Goal: Task Accomplishment & Management: Manage account settings

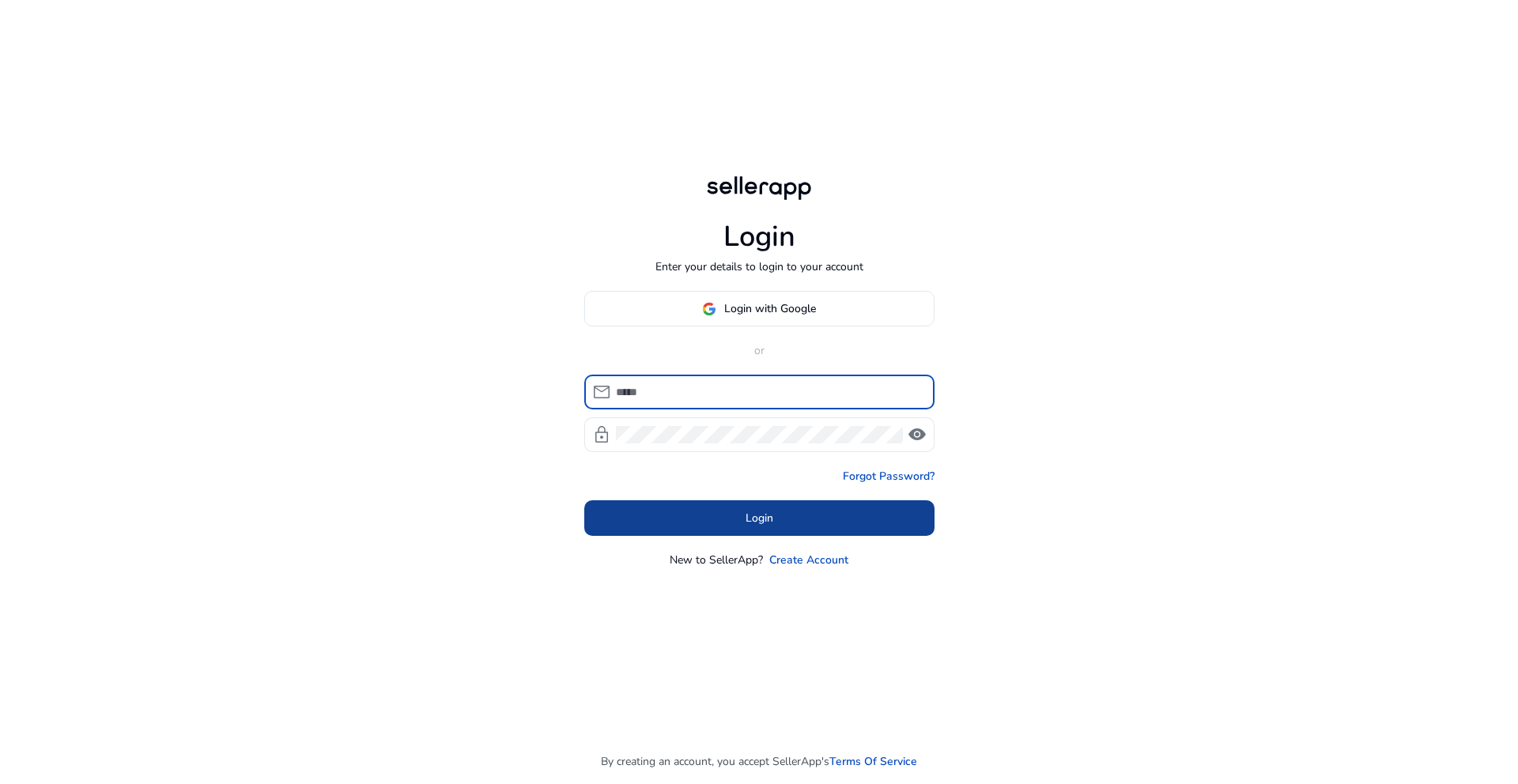
type input "**********"
click at [702, 528] on span at bounding box center [759, 518] width 350 height 38
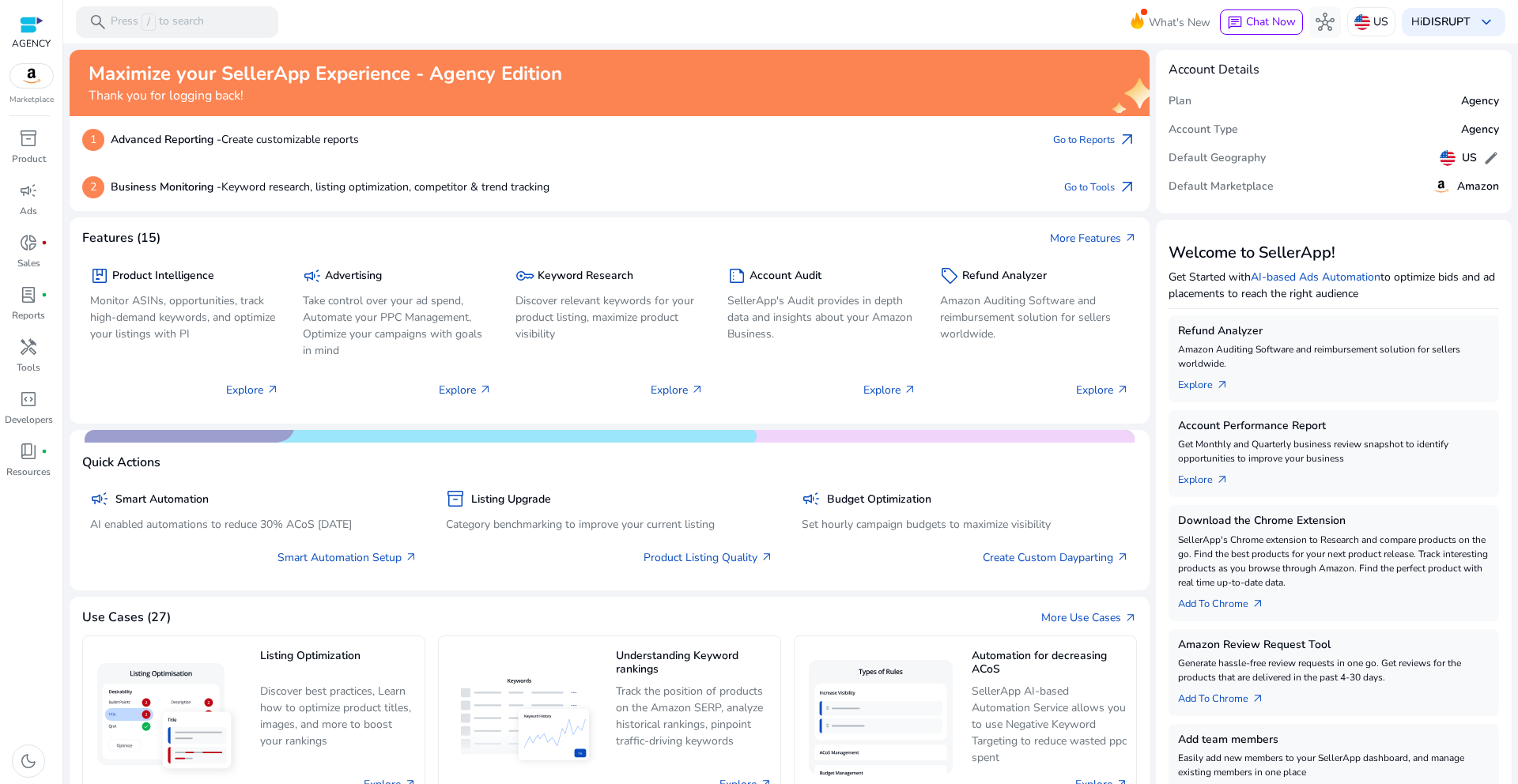
drag, startPoint x: 1517, startPoint y: 306, endPoint x: 1515, endPoint y: 296, distance: 10.2
click at [1517, 303] on mat-sidenav-content "search Press / to search What's New chat Chat Now hub US Hi DISRUPT keyboard_ar…" at bounding box center [790, 392] width 1455 height 784
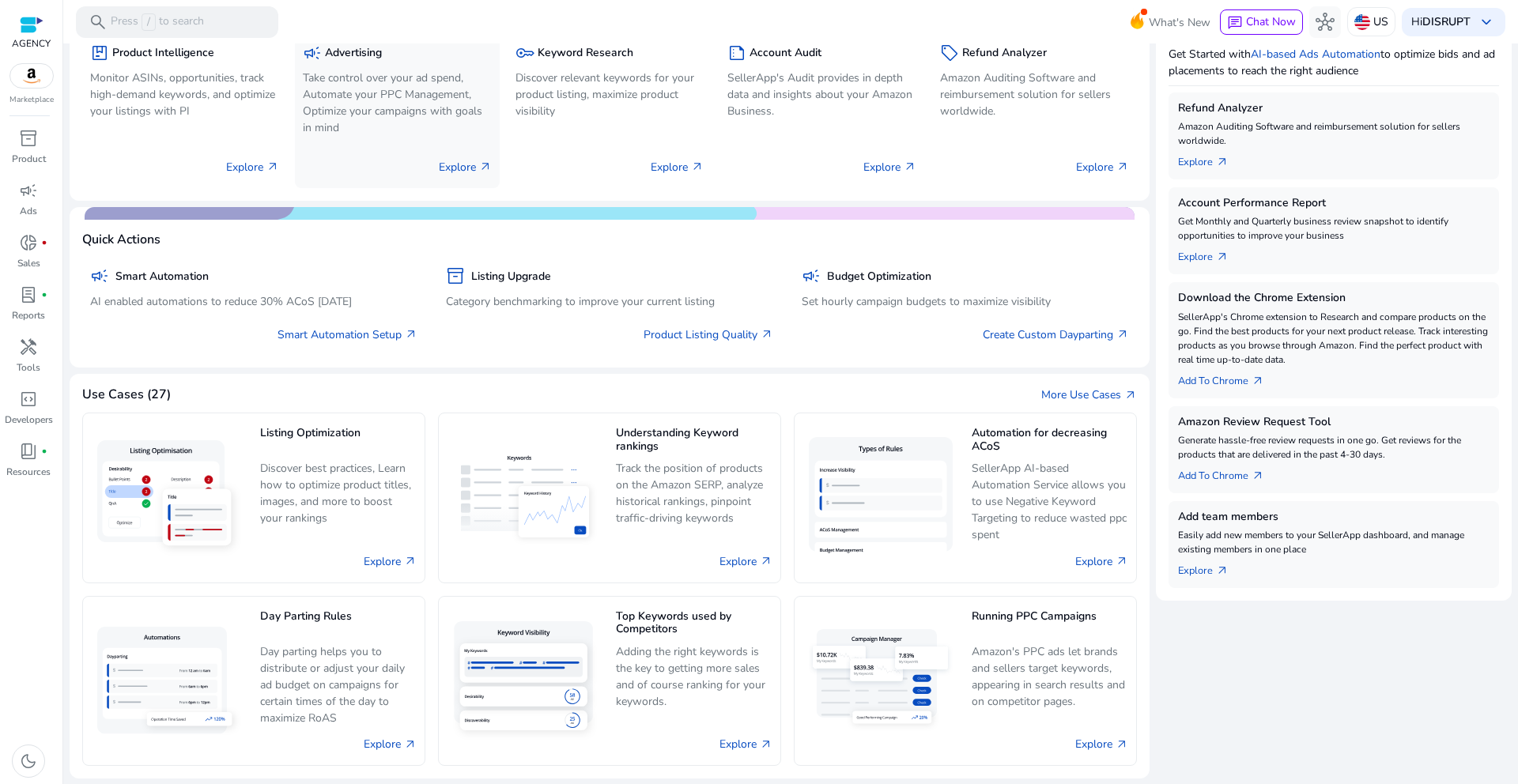
scroll to position [56, 0]
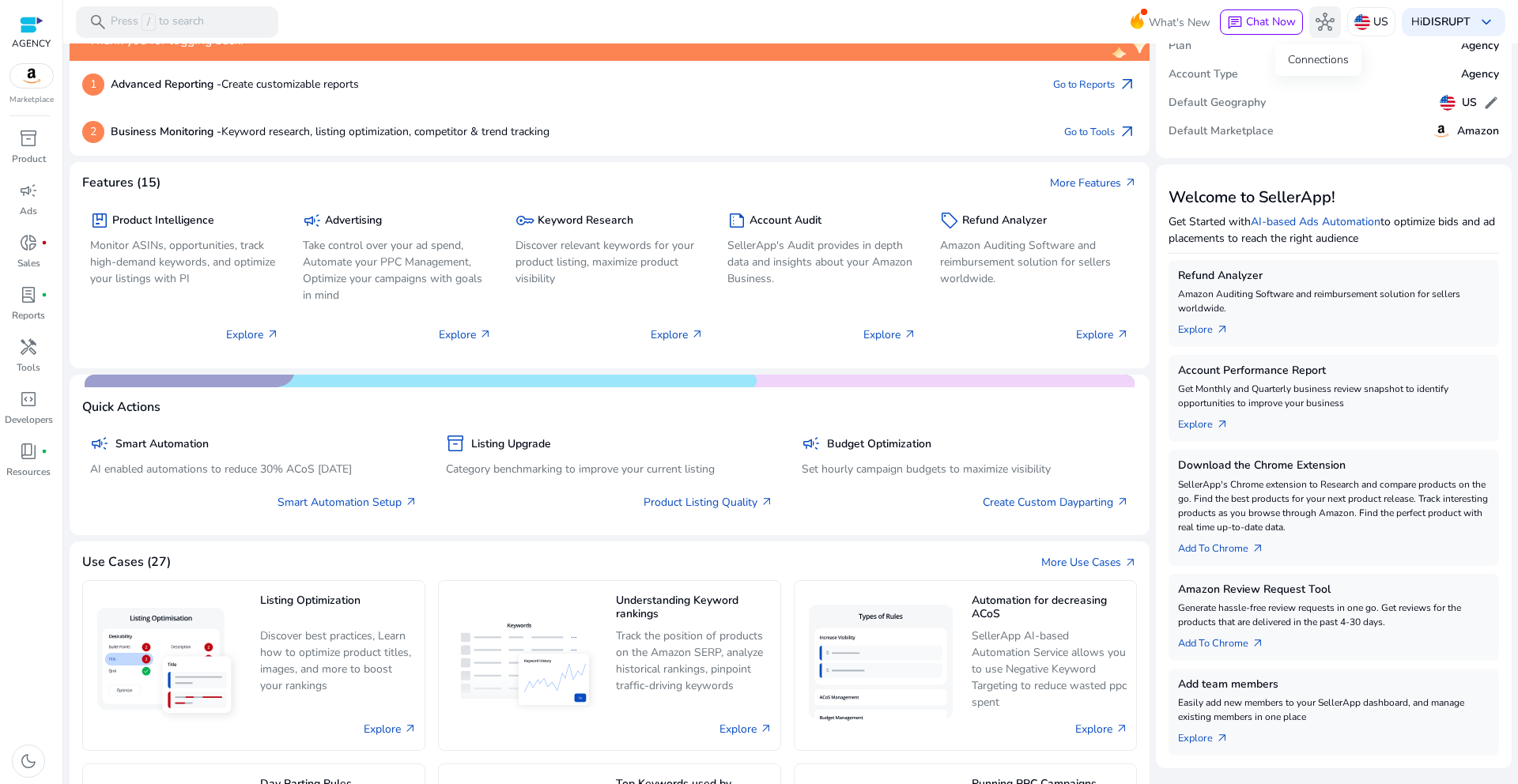
click at [1316, 15] on span "hub" at bounding box center [1325, 22] width 19 height 19
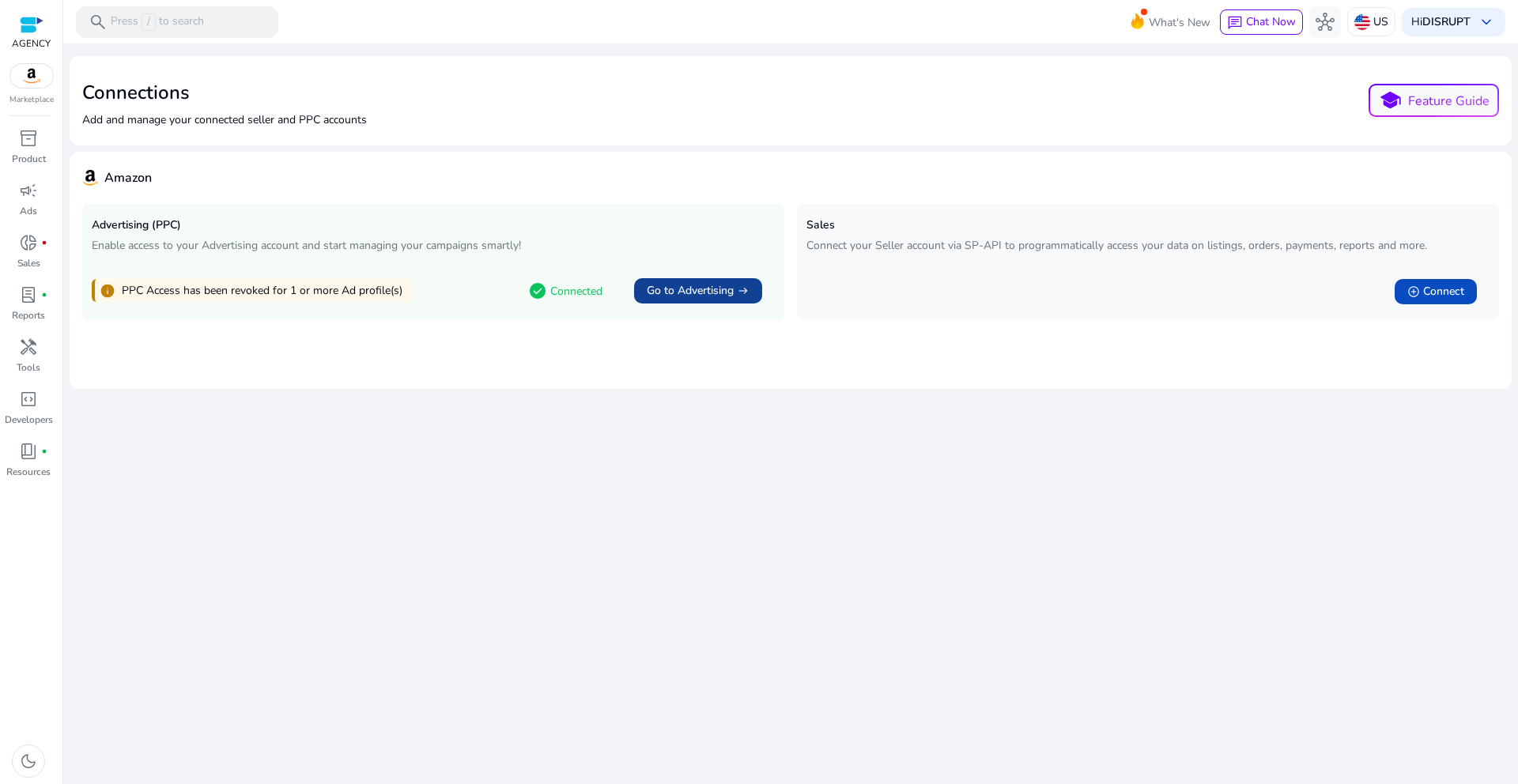
click at [697, 293] on span "Go to Advertising" at bounding box center [690, 290] width 87 height 16
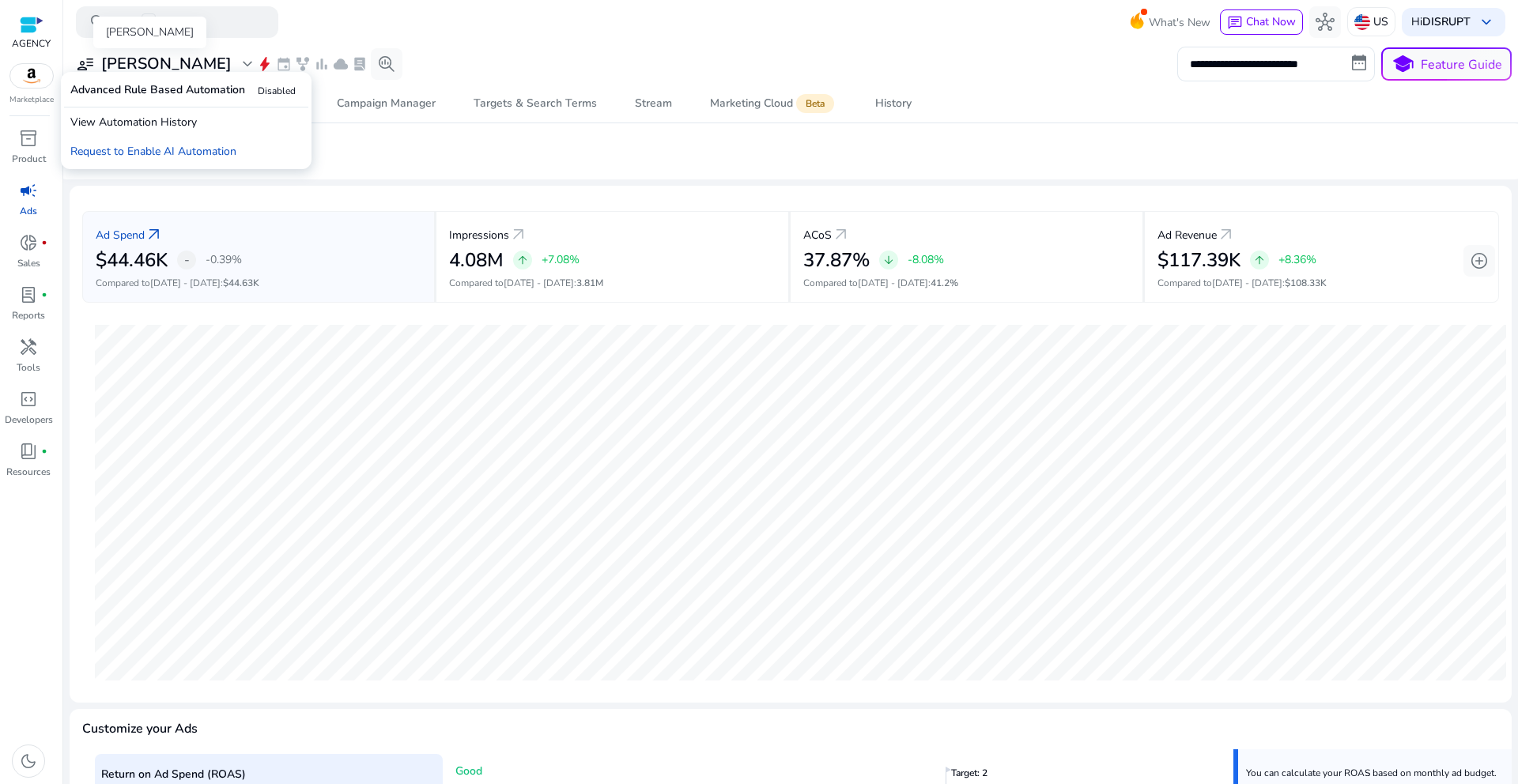
click at [238, 58] on span "expand_more" at bounding box center [248, 64] width 19 height 19
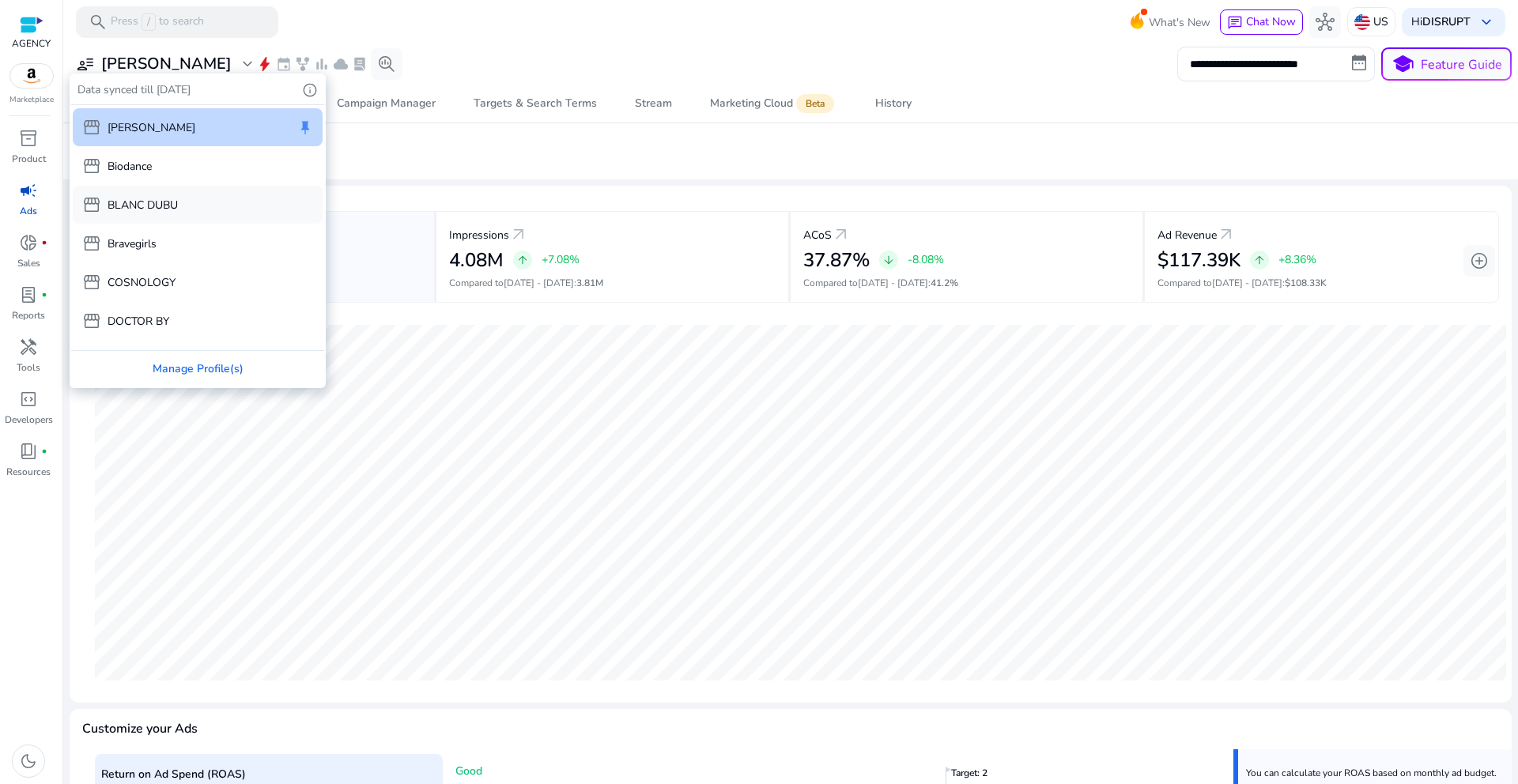
click at [176, 193] on div "storefront BLANC DUBU" at bounding box center [197, 204] width 249 height 38
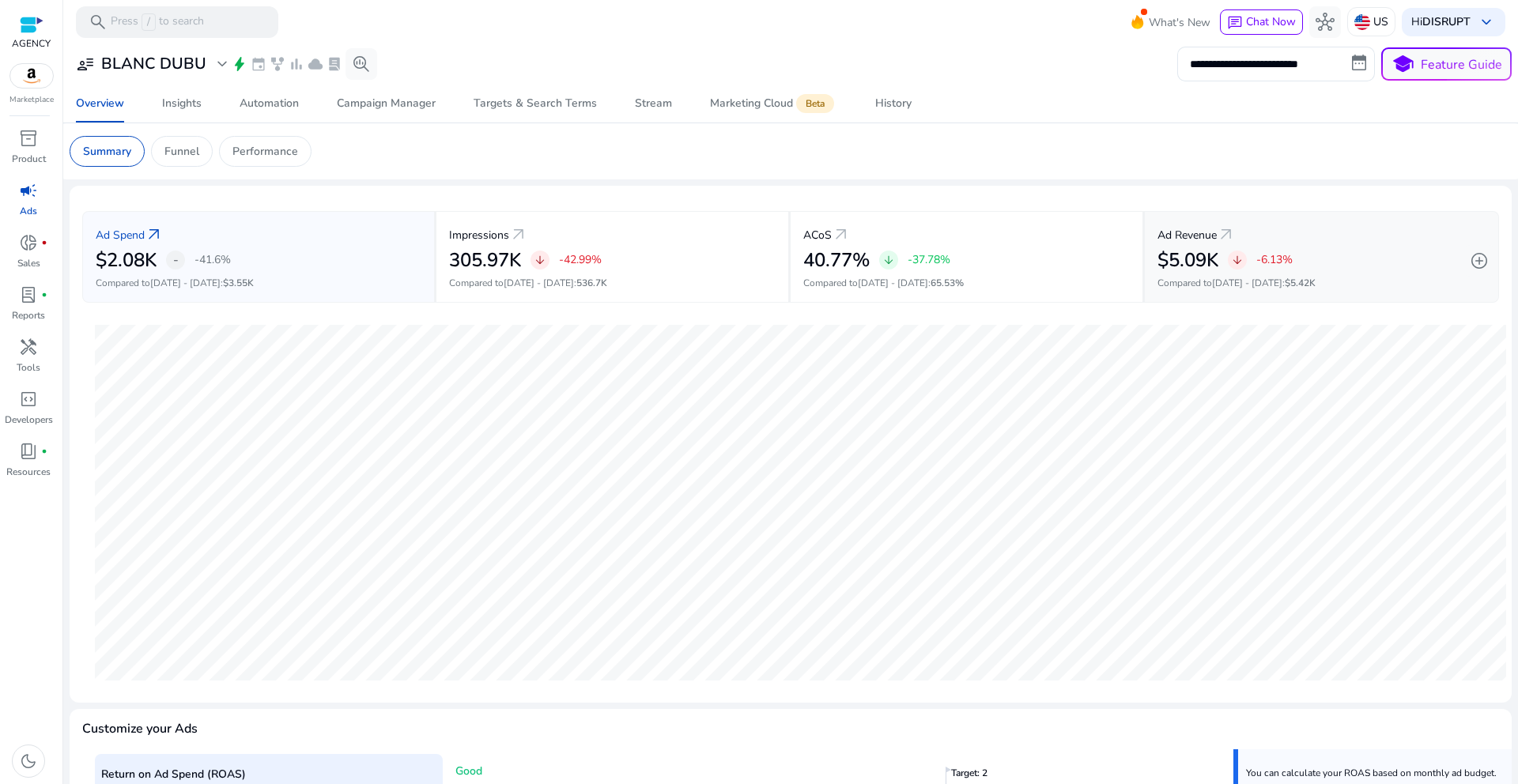
click at [1349, 237] on div "Ad Revenue arrow_outward" at bounding box center [1322, 234] width 328 height 29
click at [289, 109] on div "Automation" at bounding box center [268, 103] width 59 height 11
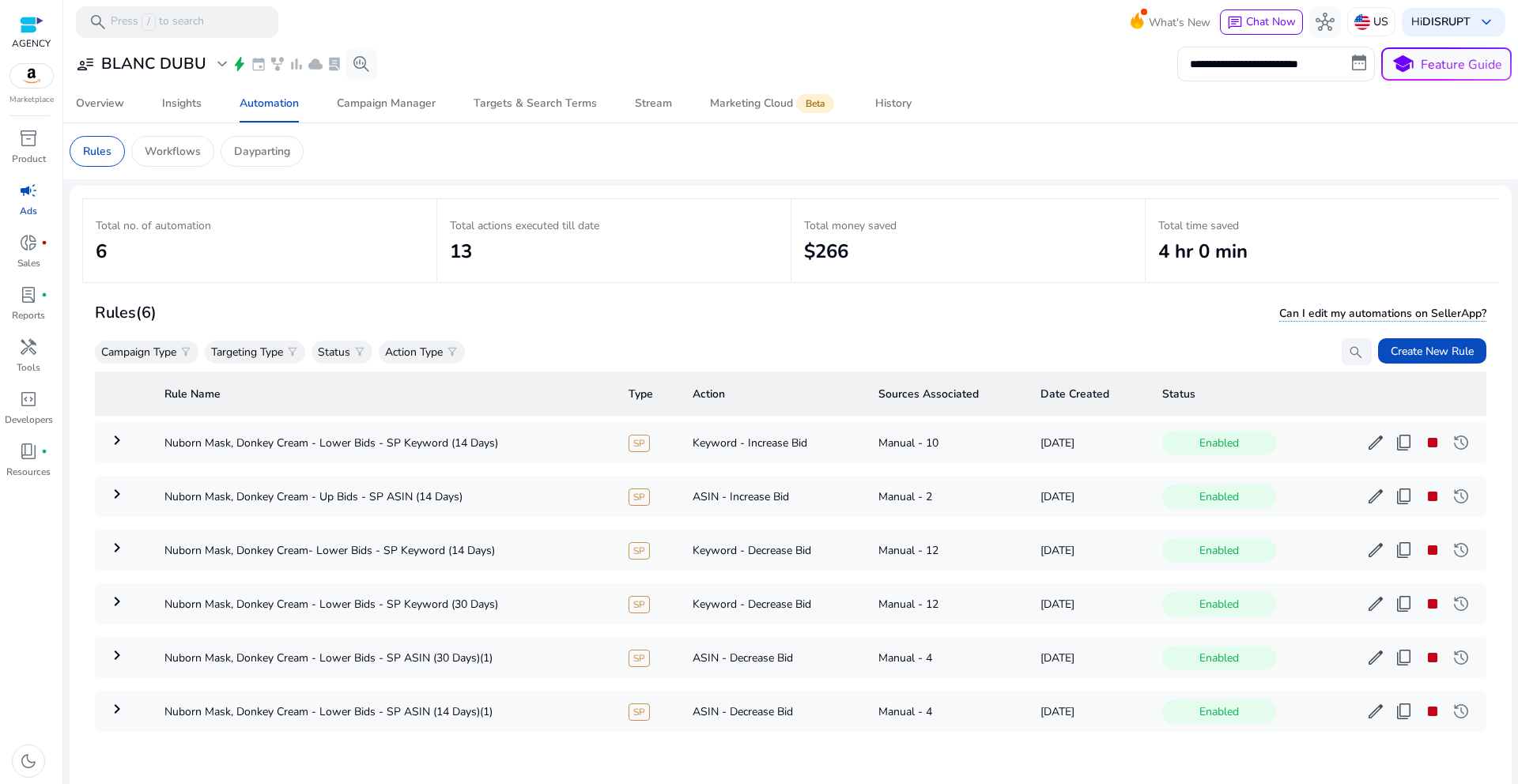
scroll to position [115, 0]
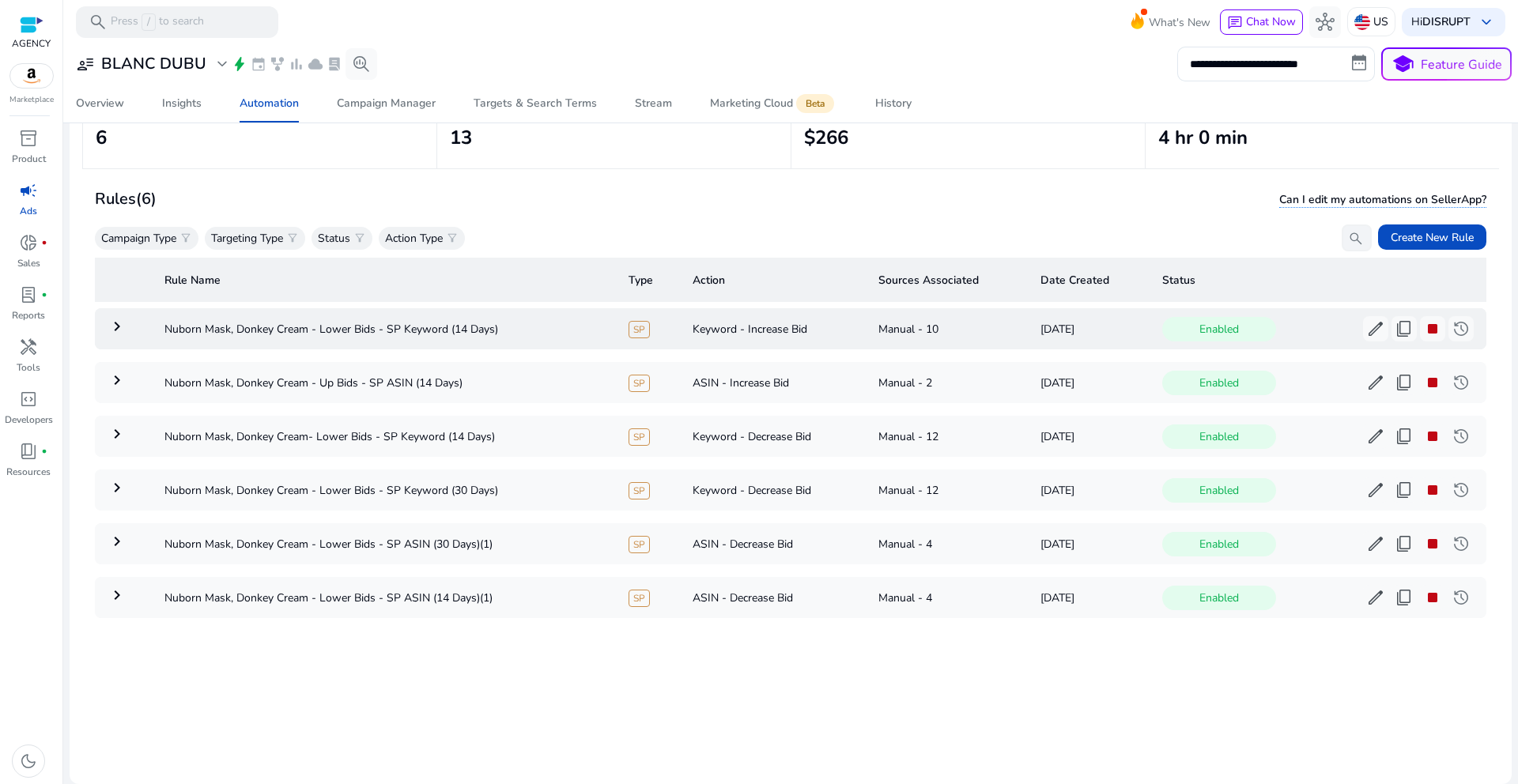
click at [124, 330] on mat-icon "keyboard_arrow_right" at bounding box center [117, 326] width 19 height 19
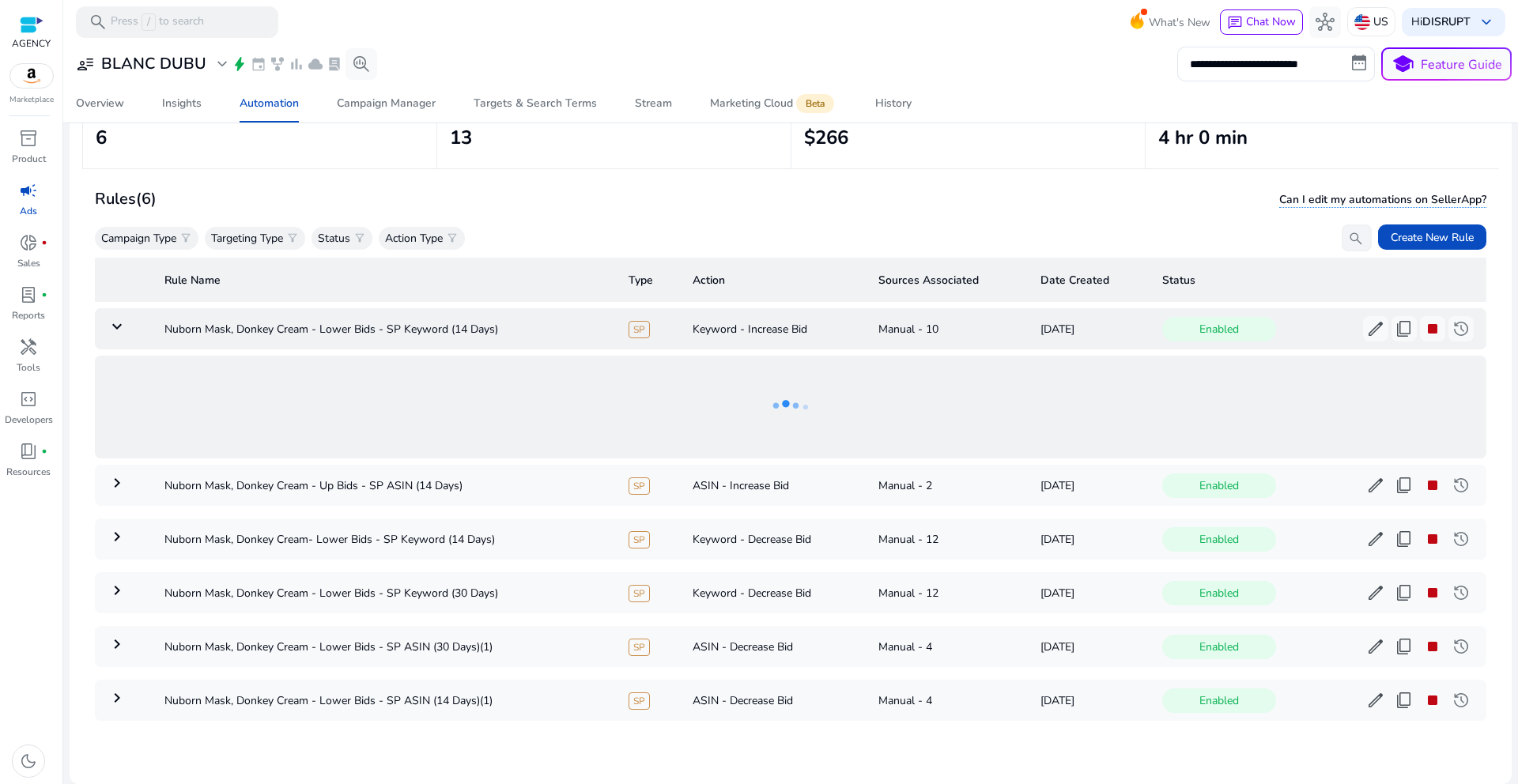
scroll to position [5, 0]
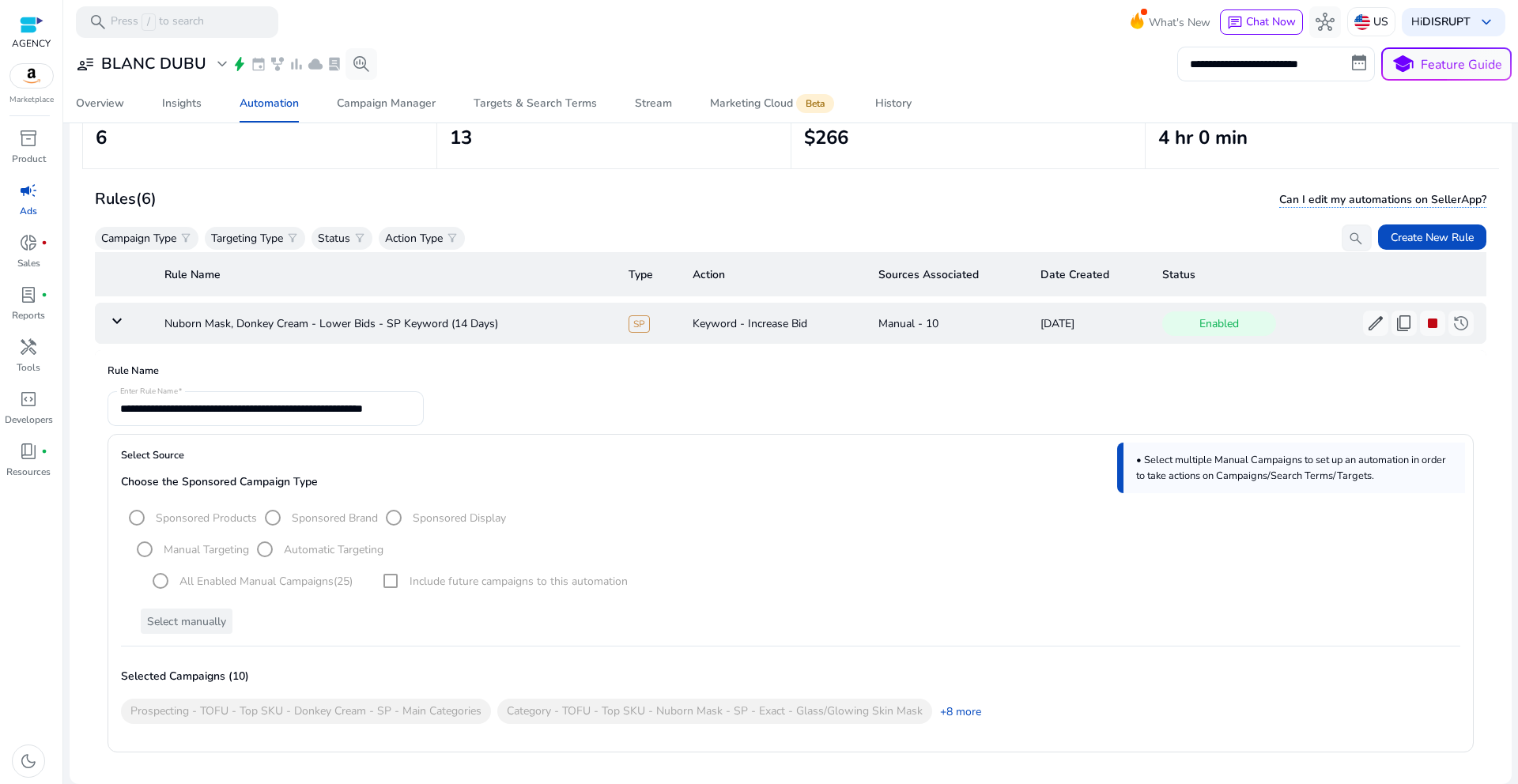
click at [124, 330] on td "keyboard_arrow_down" at bounding box center [123, 323] width 57 height 41
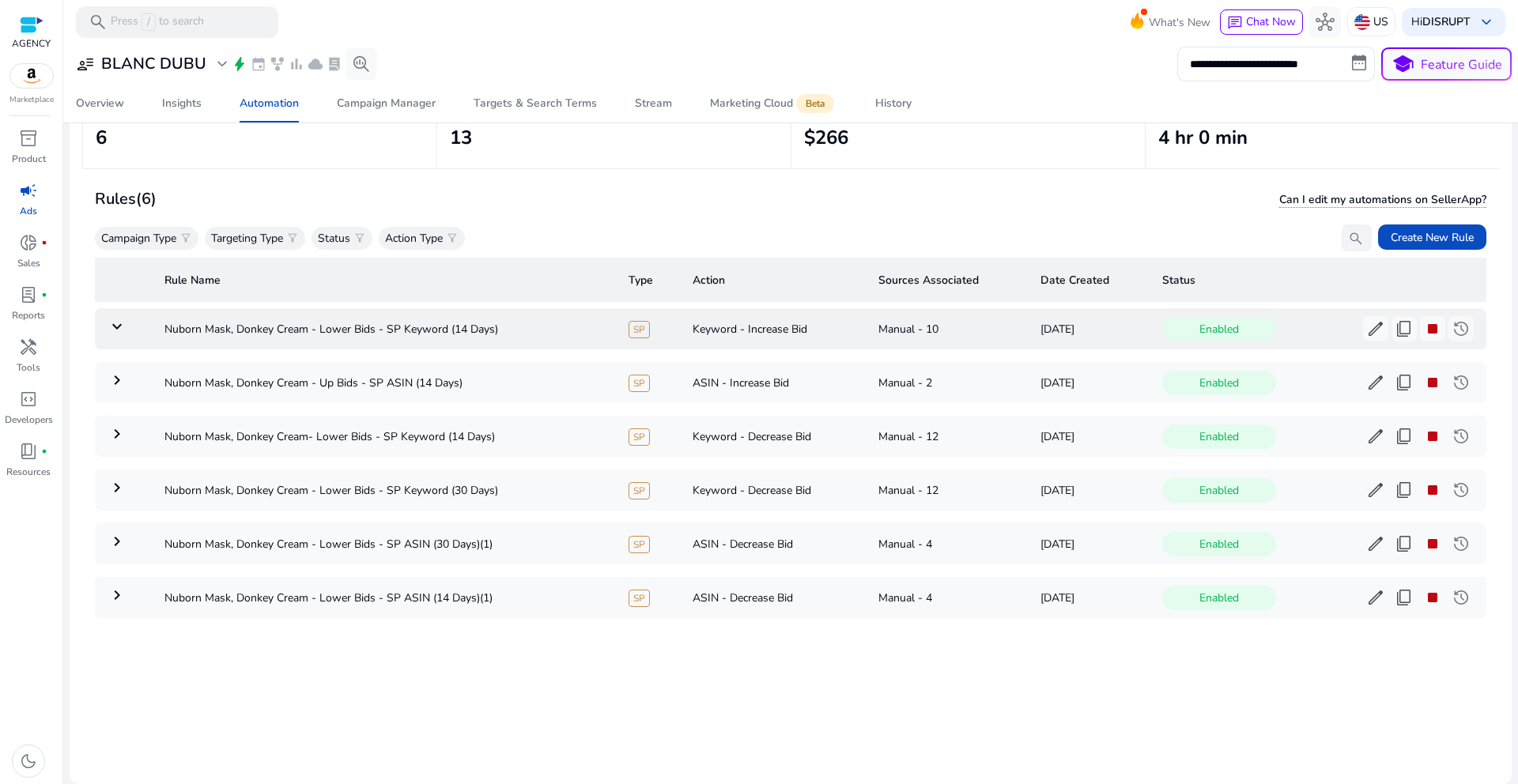
scroll to position [0, 0]
click at [907, 106] on div "History" at bounding box center [894, 103] width 37 height 11
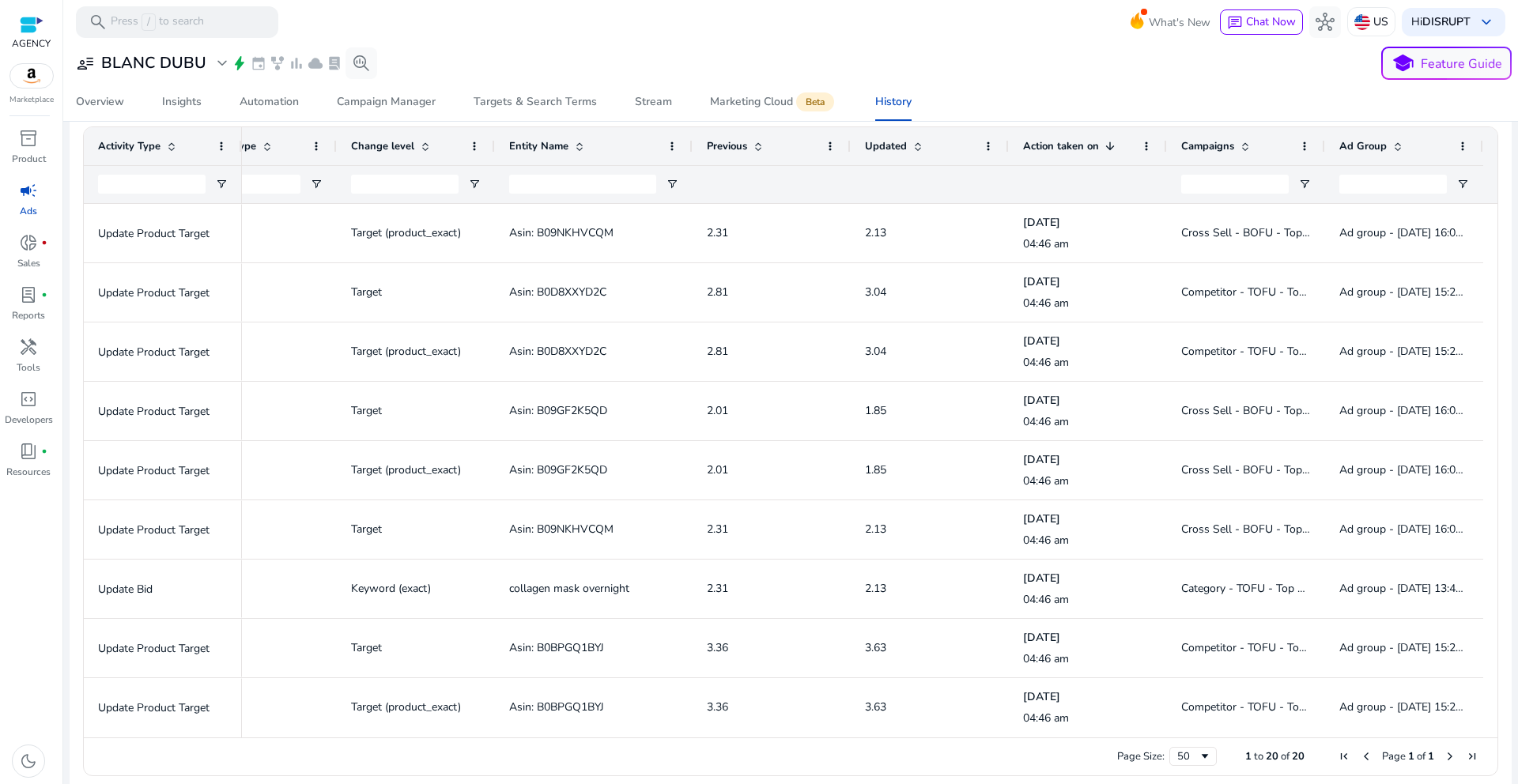
scroll to position [0, 179]
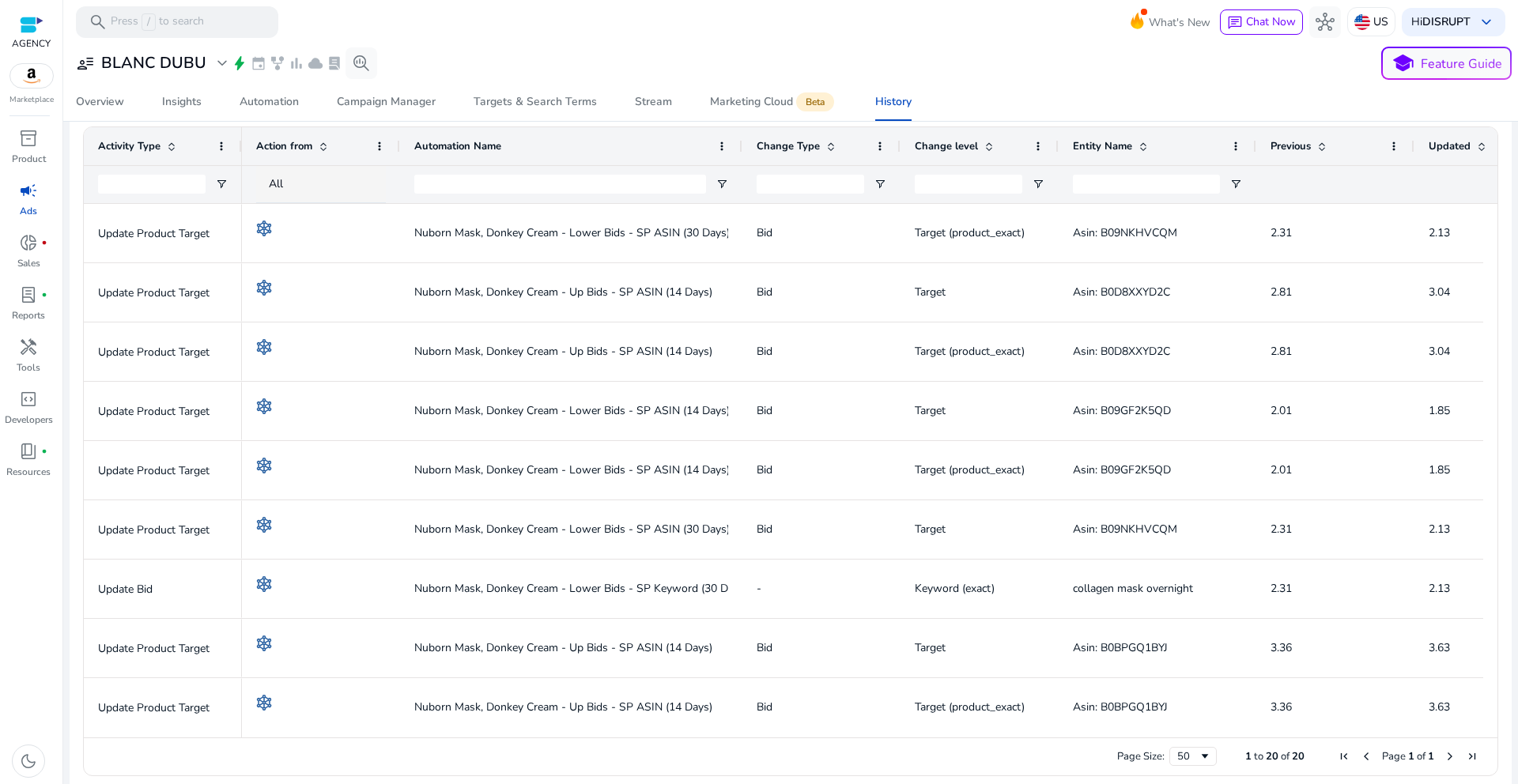
drag, startPoint x: 569, startPoint y: 152, endPoint x: 740, endPoint y: 167, distance: 171.7
click at [740, 167] on div "Automation Name Change Type Change level" at bounding box center [1152, 165] width 1820 height 76
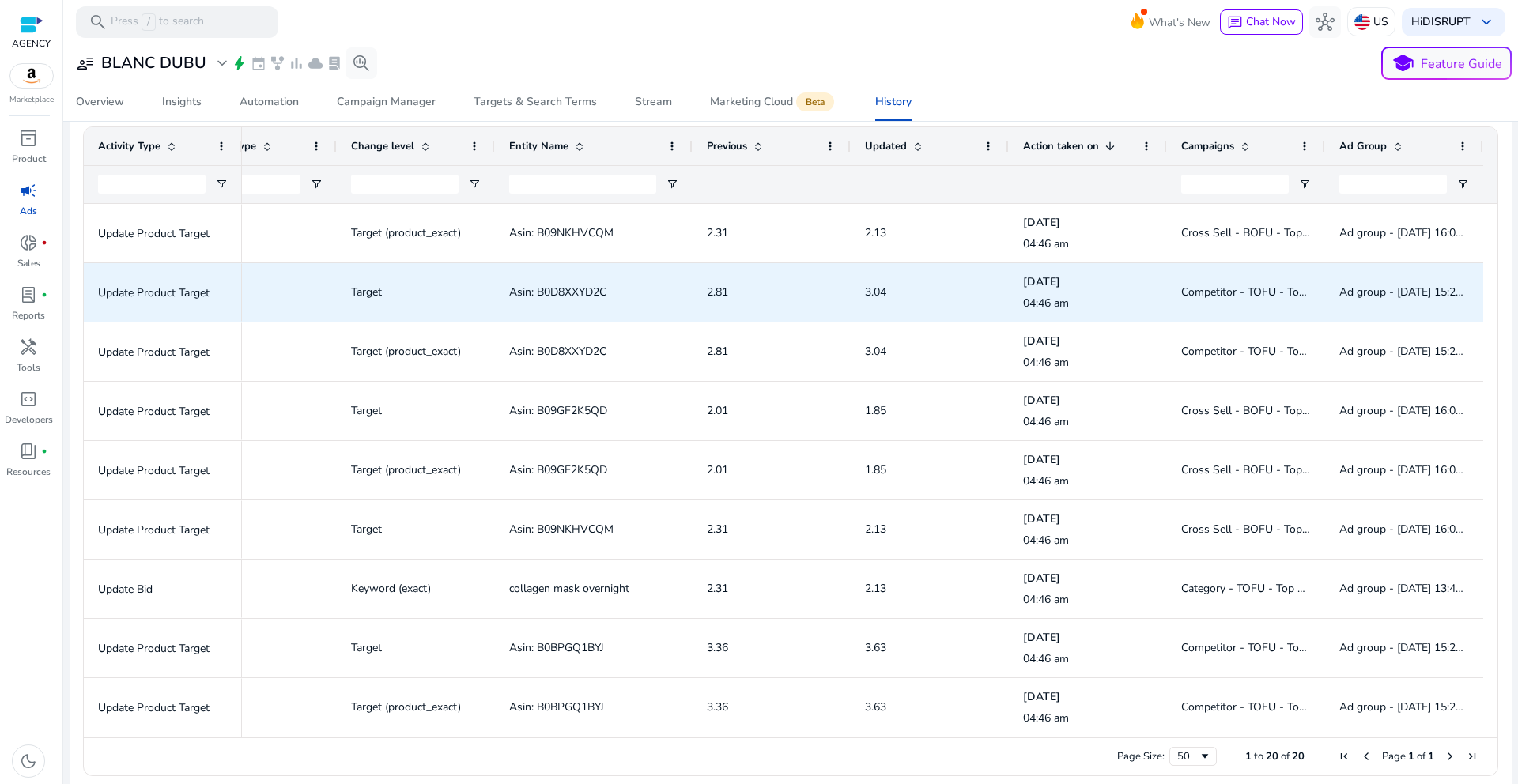
click at [583, 290] on span "Asin: B0D8XXYD2C" at bounding box center [558, 292] width 97 height 15
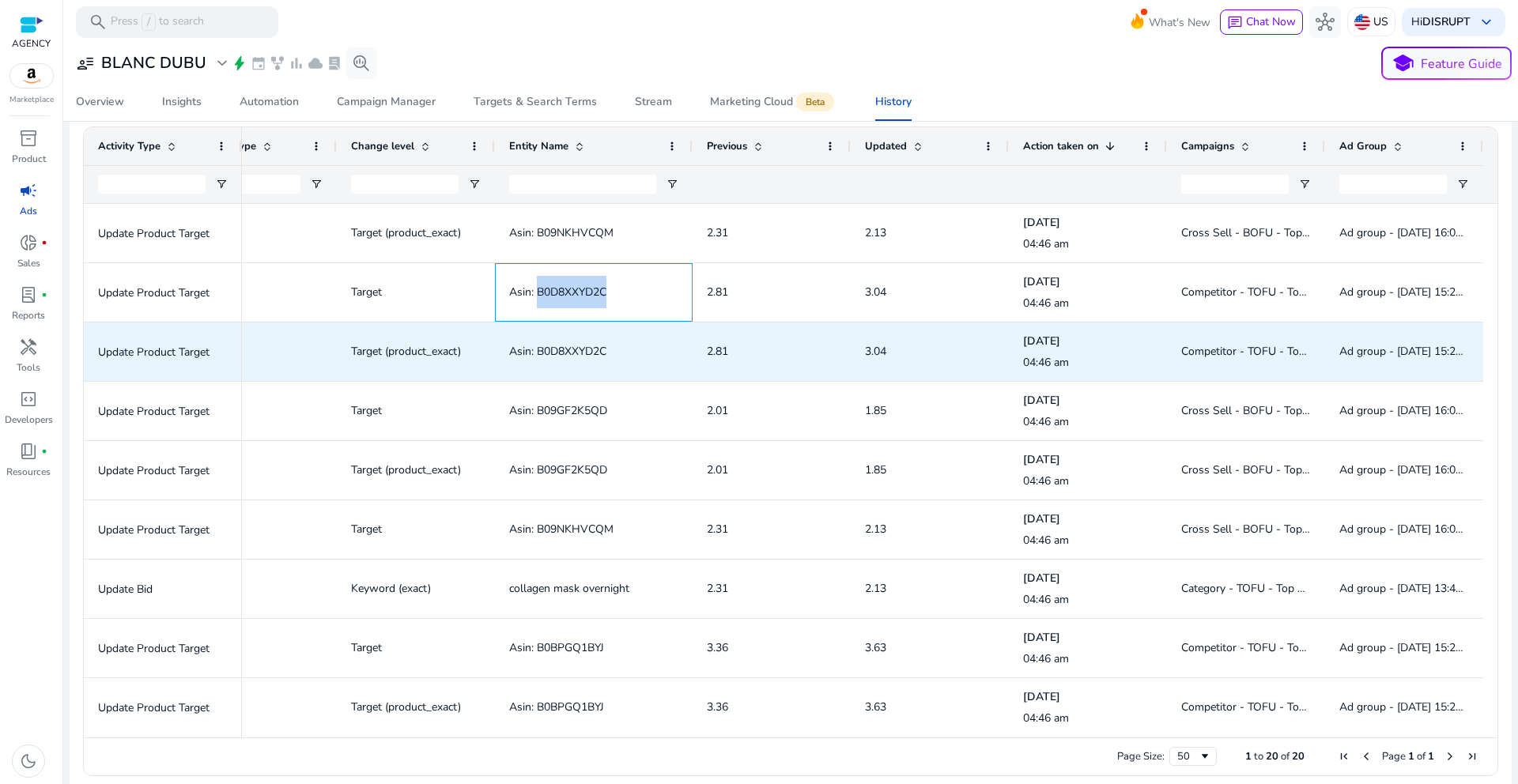
copy span "B0D8XXYD2C"
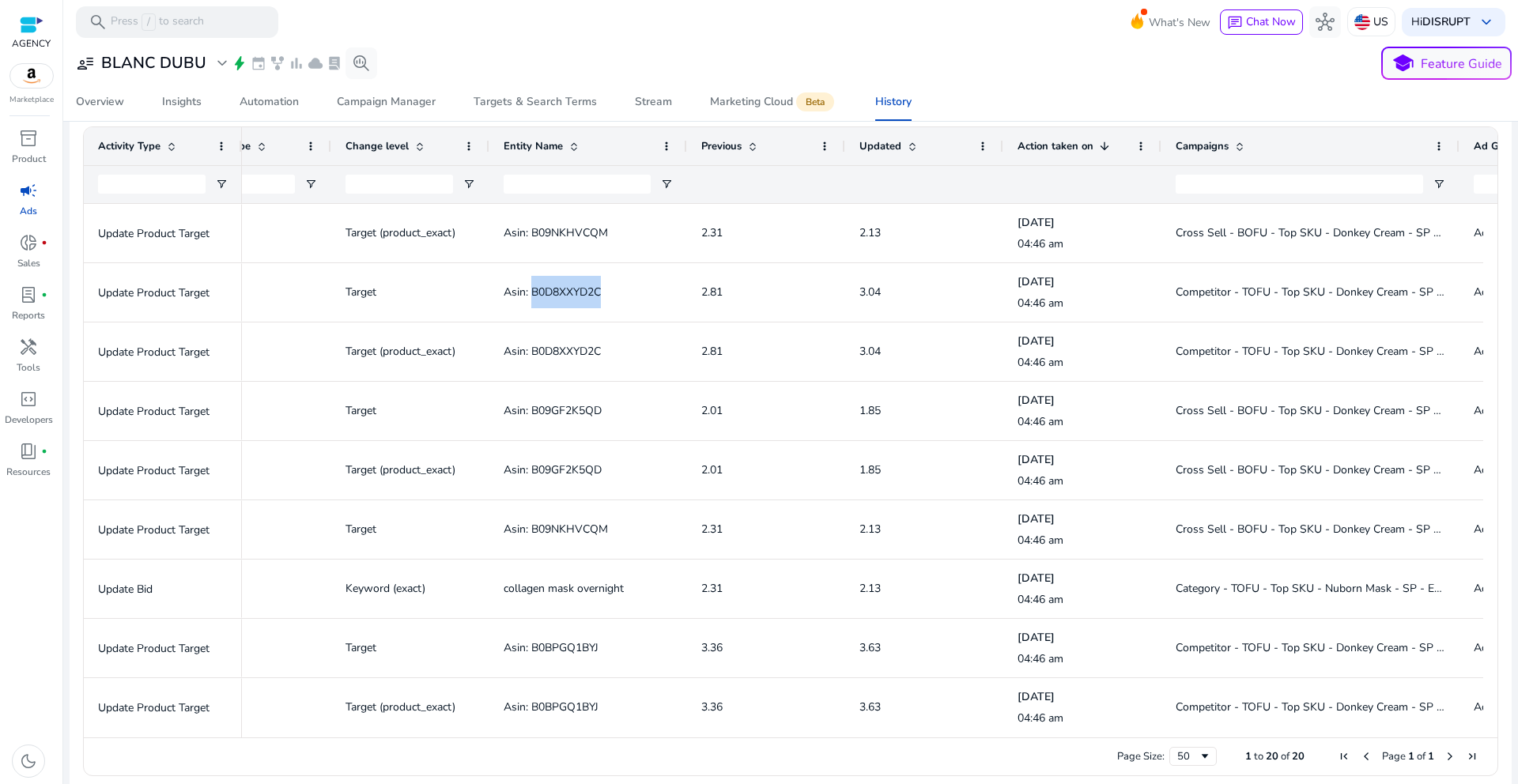
drag, startPoint x: 1318, startPoint y: 143, endPoint x: 1458, endPoint y: 145, distance: 140.0
click at [1458, 145] on div at bounding box center [1458, 146] width 6 height 38
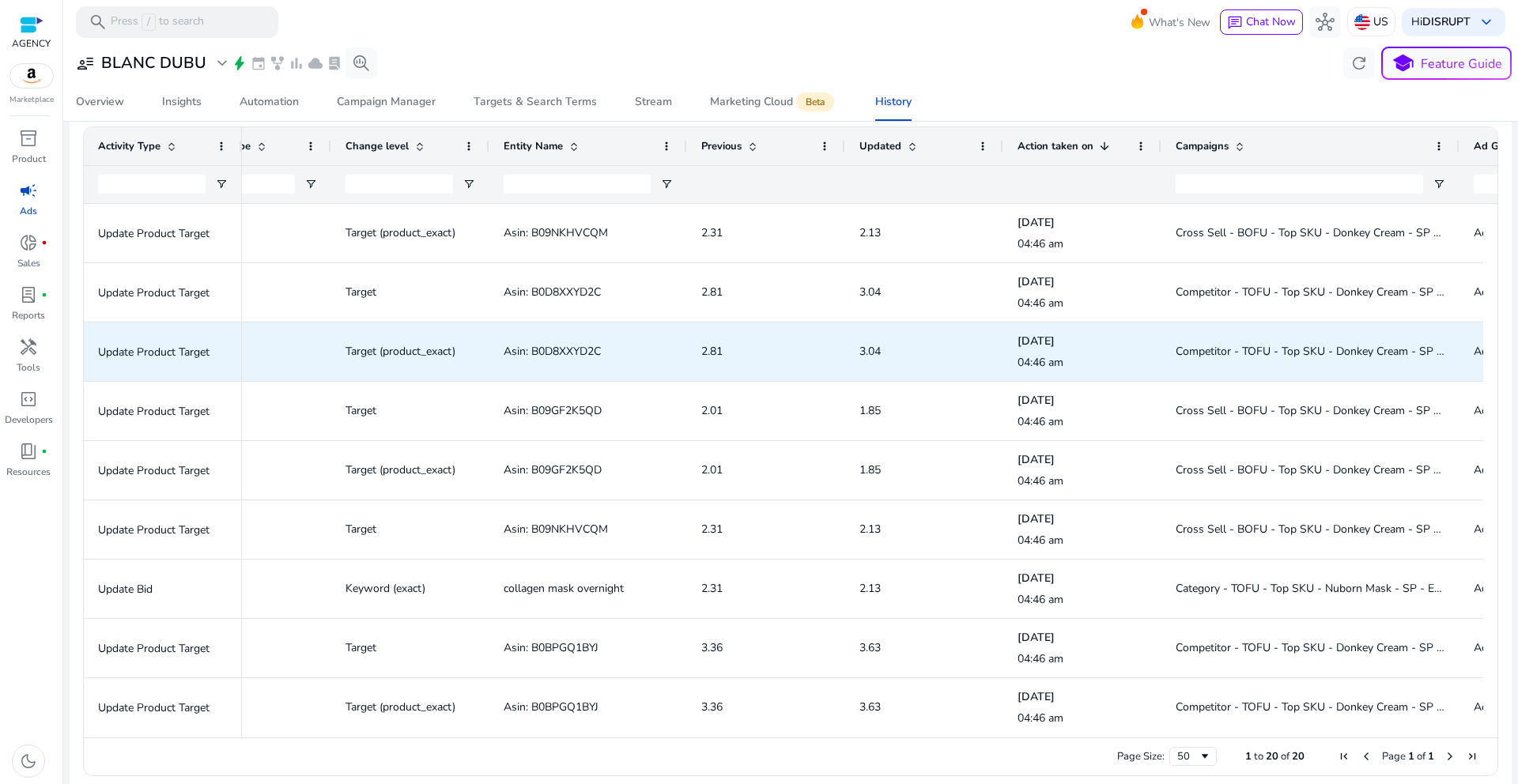
click at [422, 353] on span "Target (product_exact)" at bounding box center [400, 352] width 110 height 15
click at [574, 344] on span "Asin: B0D8XXYD2C" at bounding box center [553, 352] width 97 height 15
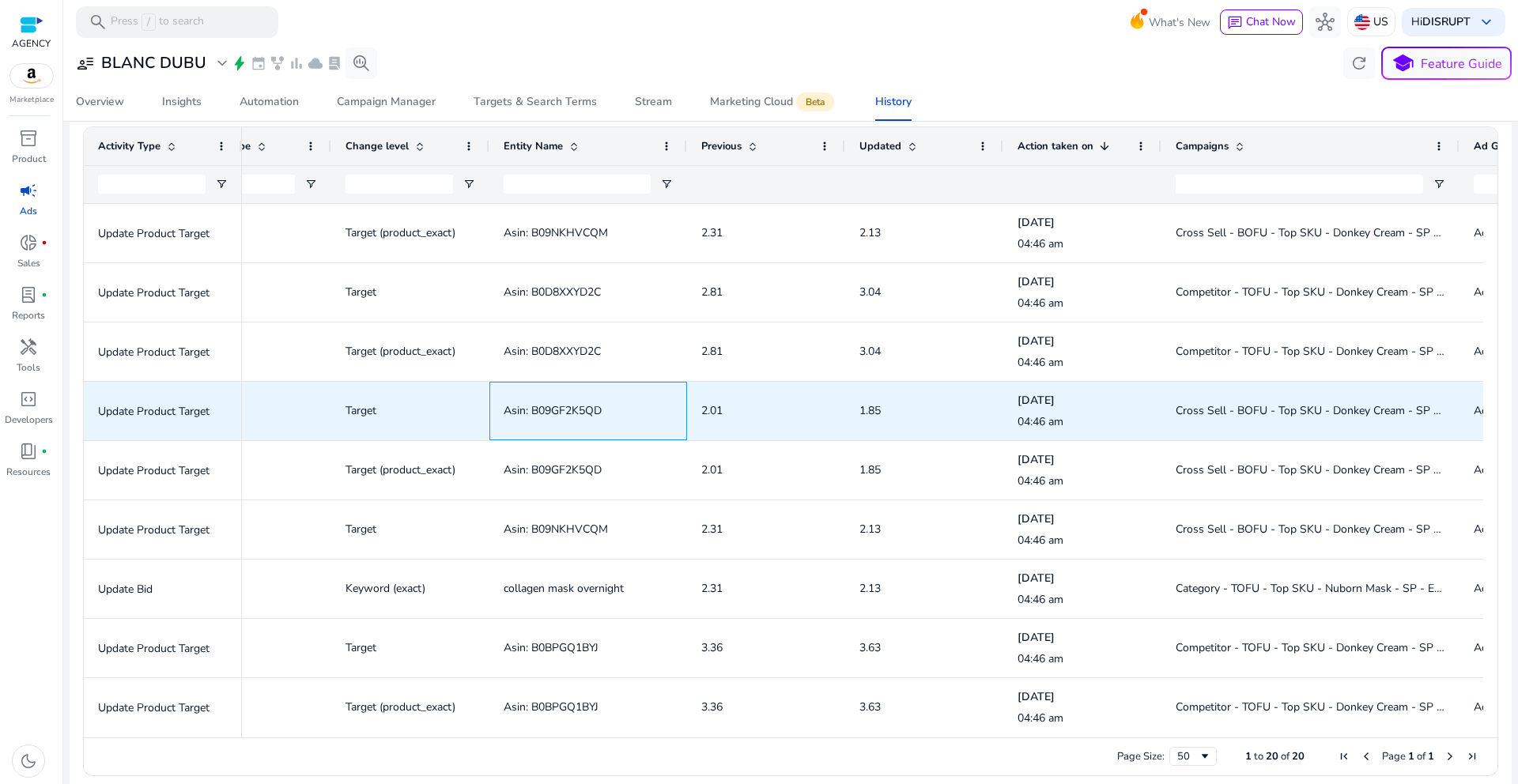
click at [559, 417] on span "Asin: B09GF2K5QD" at bounding box center [553, 411] width 98 height 15
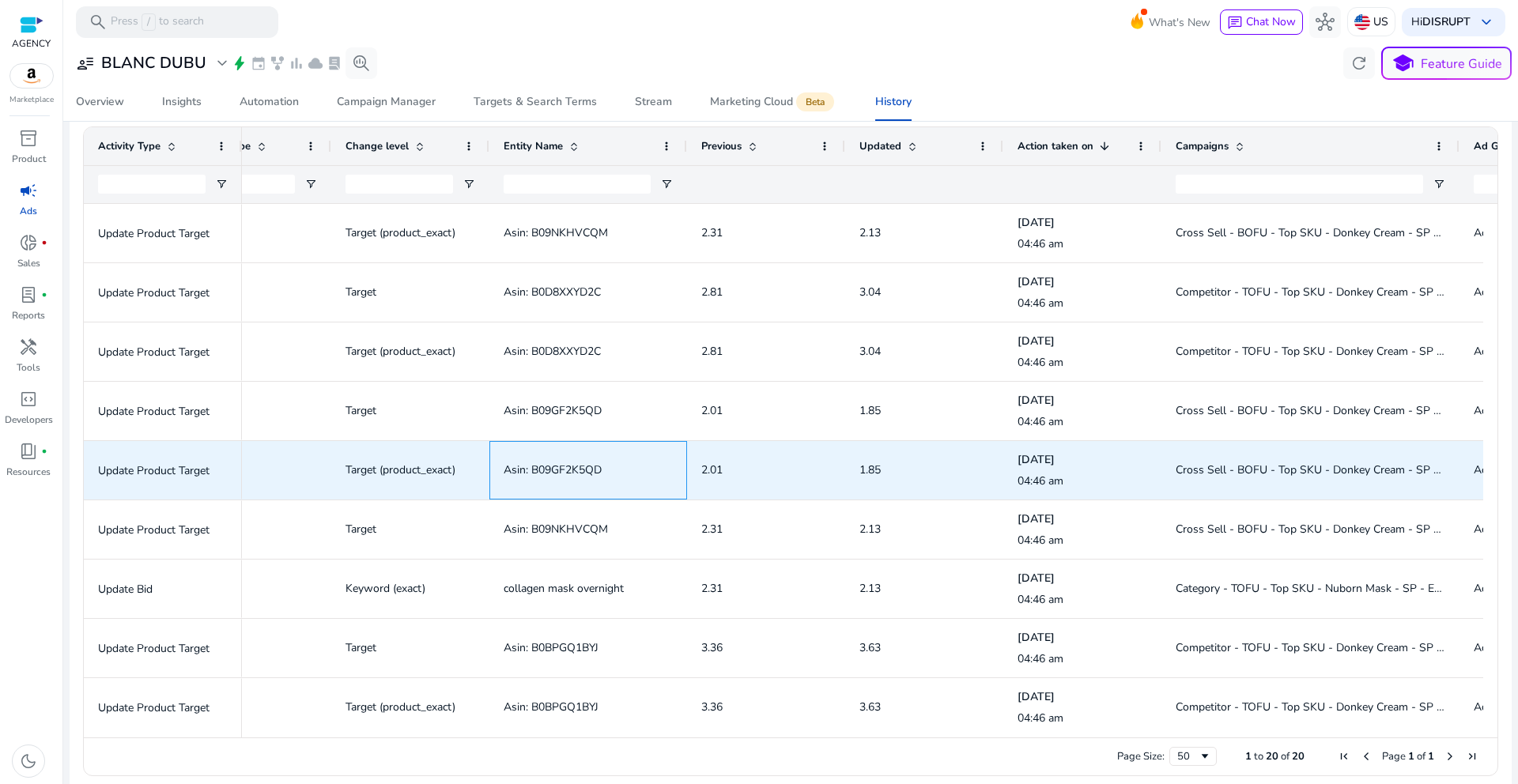
click at [603, 471] on span "Asin: B09GF2K5QD" at bounding box center [589, 470] width 169 height 32
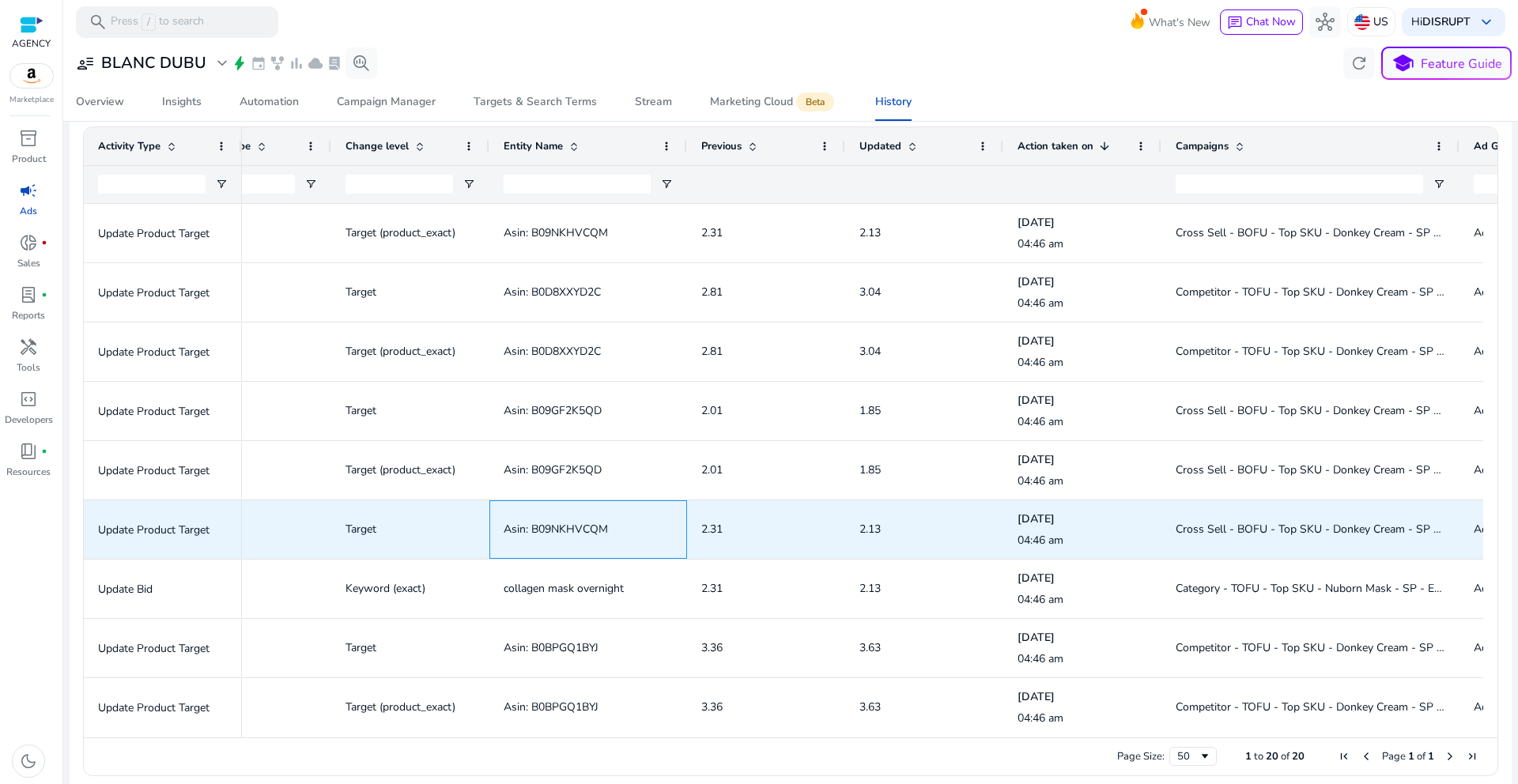
click at [577, 530] on span "Asin: B09NKHVCQM" at bounding box center [556, 529] width 104 height 15
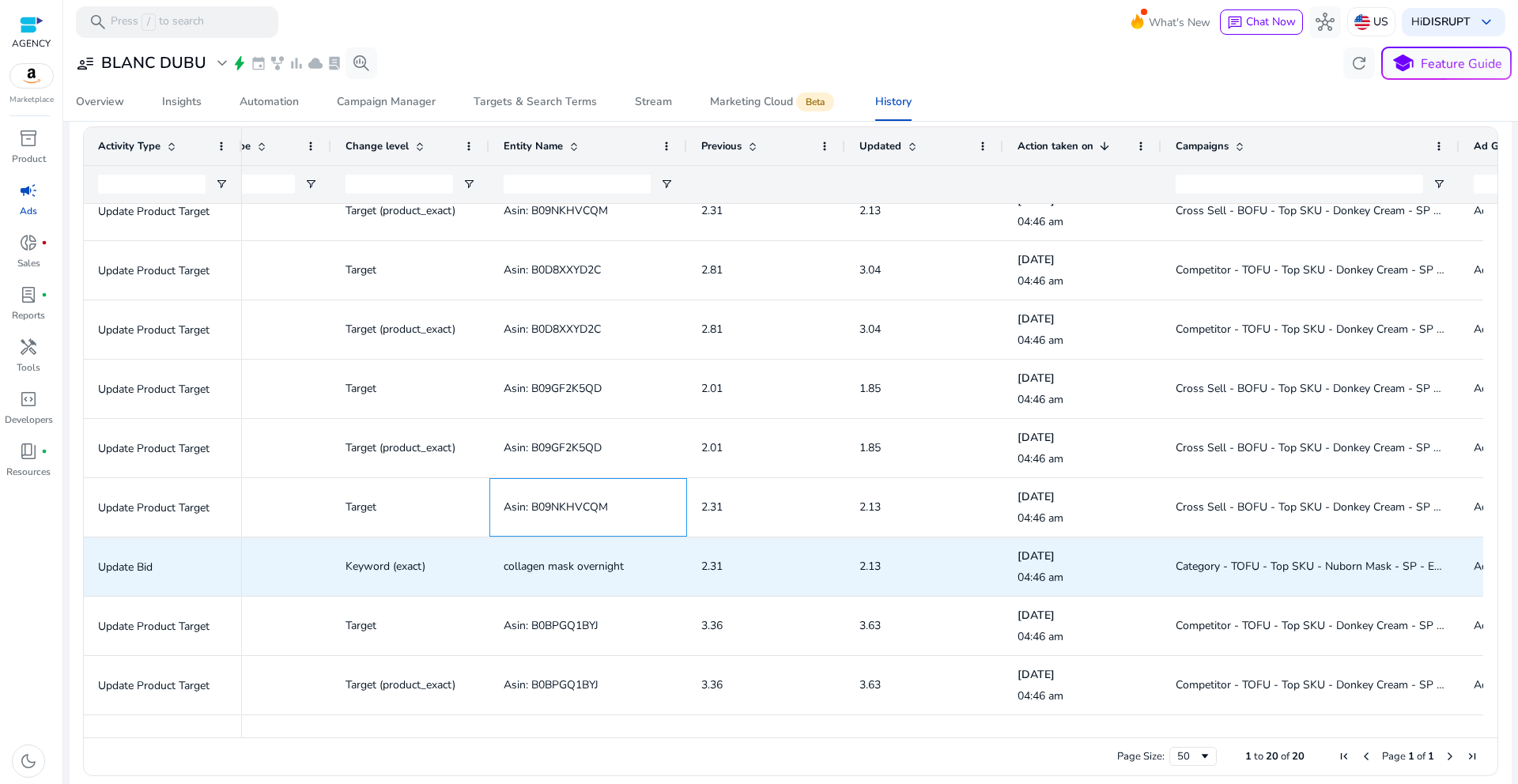
scroll to position [126, 0]
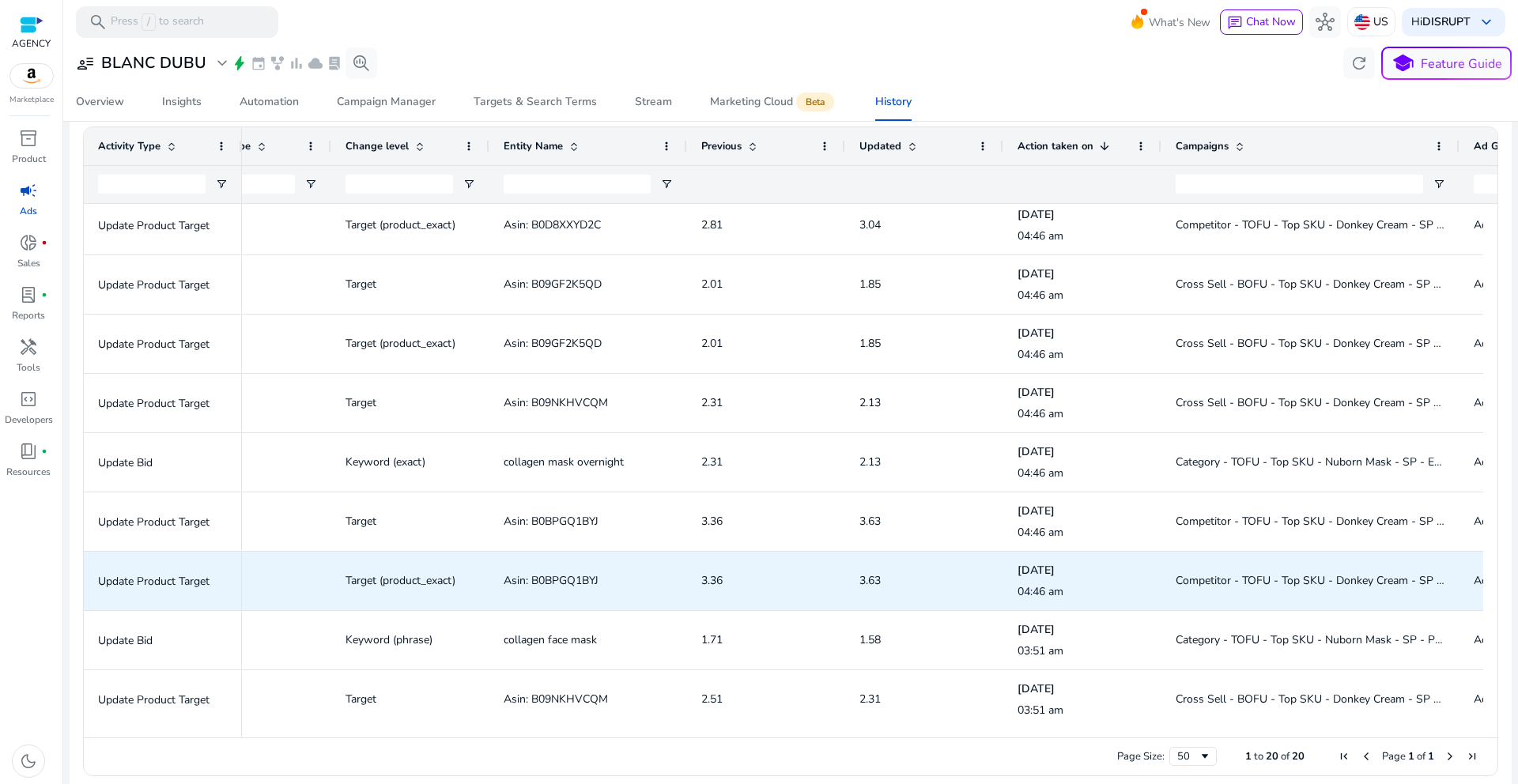
click at [560, 577] on span "Asin: B0BPGQ1BYJ" at bounding box center [551, 581] width 95 height 15
copy span "B0BPGQ1BYJ"
click at [713, 588] on span "3.36" at bounding box center [766, 581] width 130 height 32
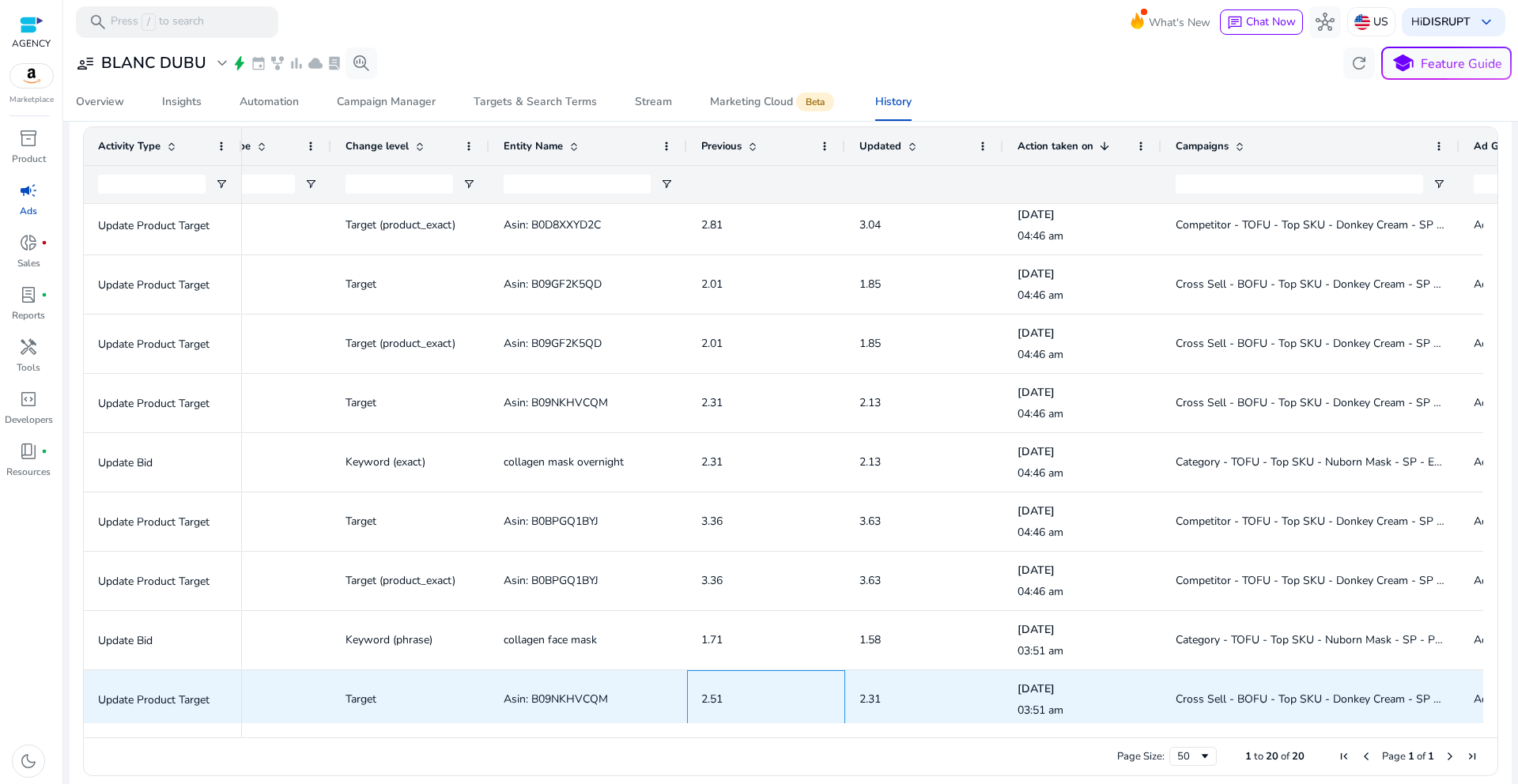
drag, startPoint x: 722, startPoint y: 719, endPoint x: 761, endPoint y: 718, distance: 39.0
click at [761, 718] on div "2.51" at bounding box center [766, 699] width 130 height 57
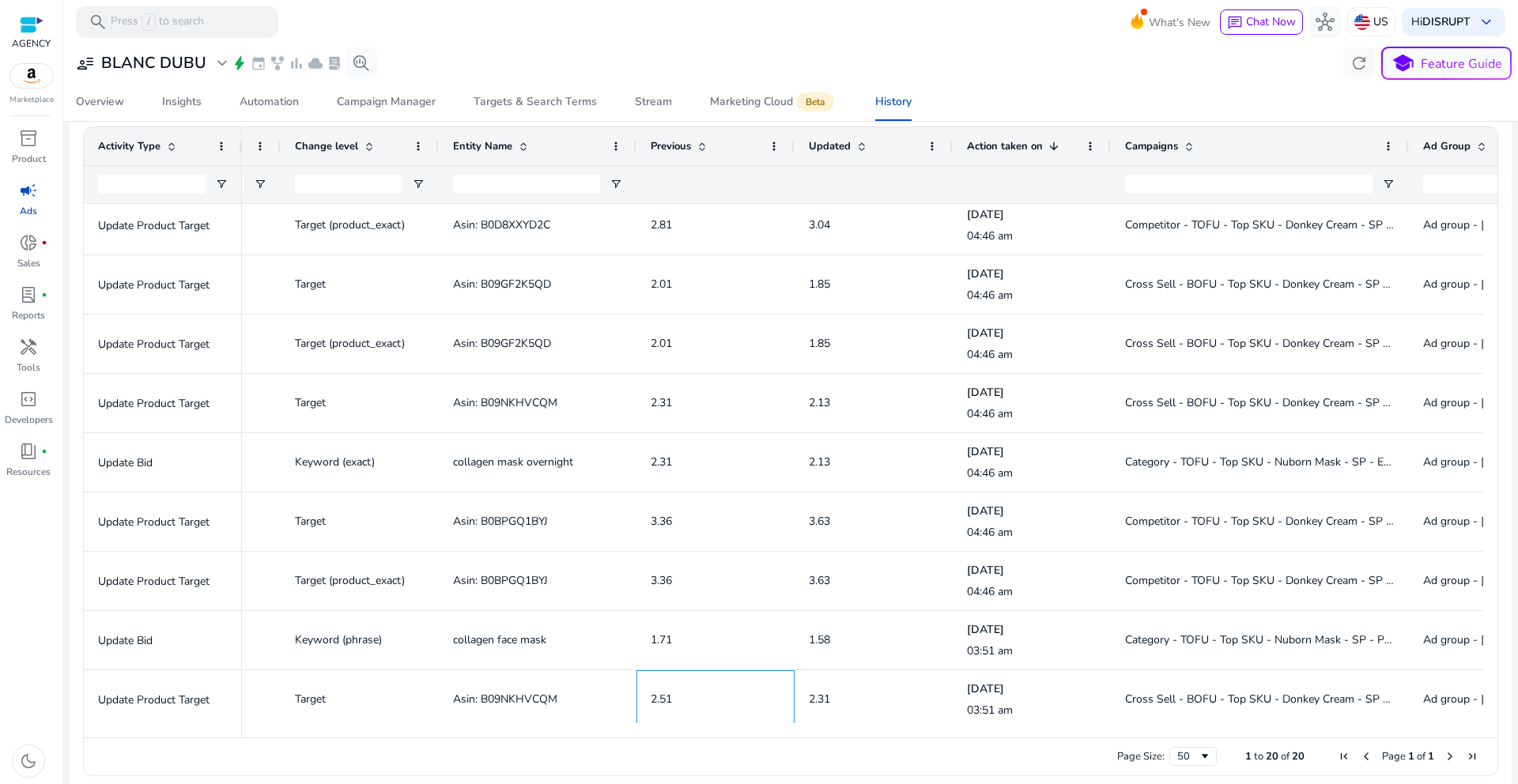
scroll to position [0, 621]
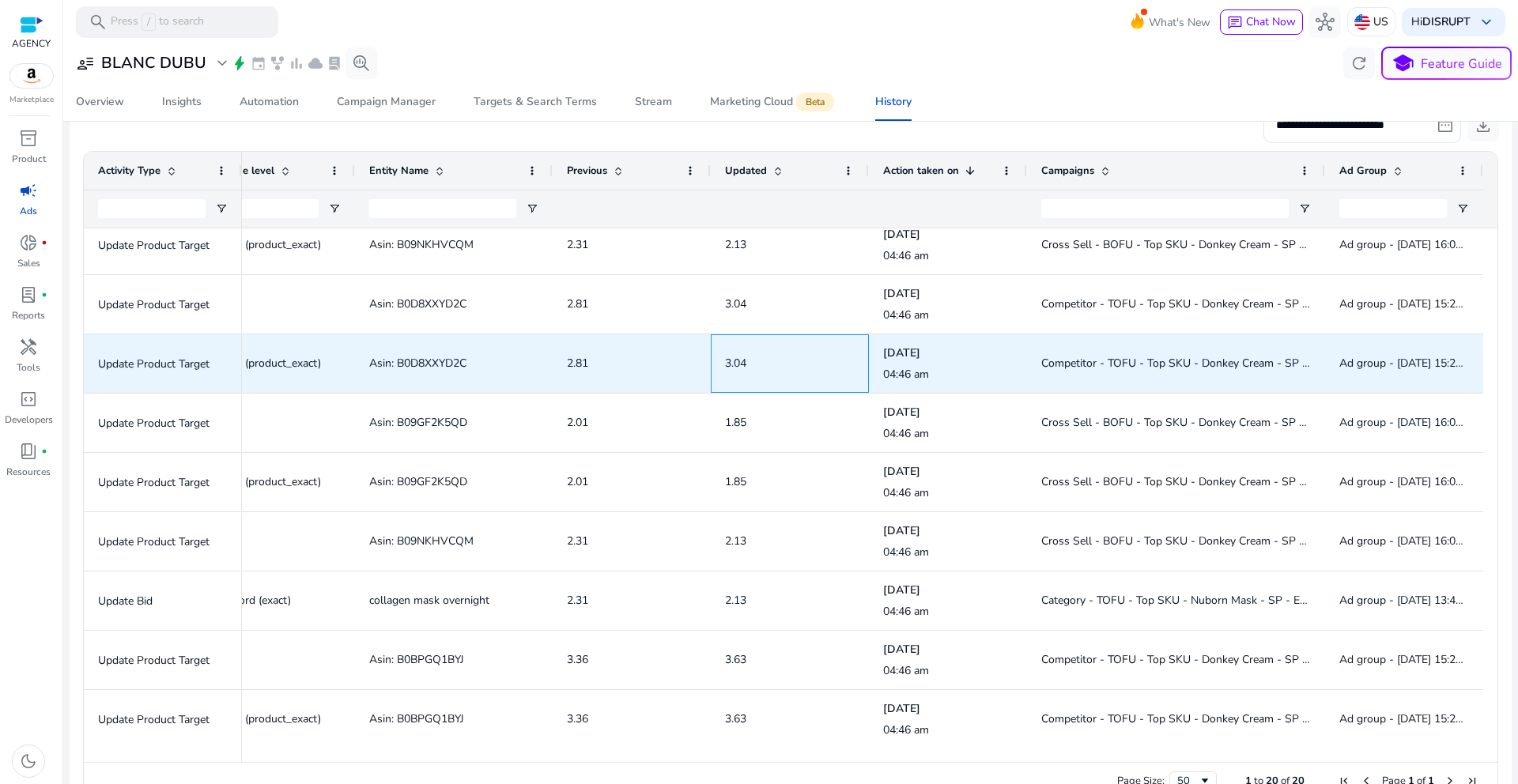
click at [739, 362] on span "3.04" at bounding box center [736, 363] width 21 height 15
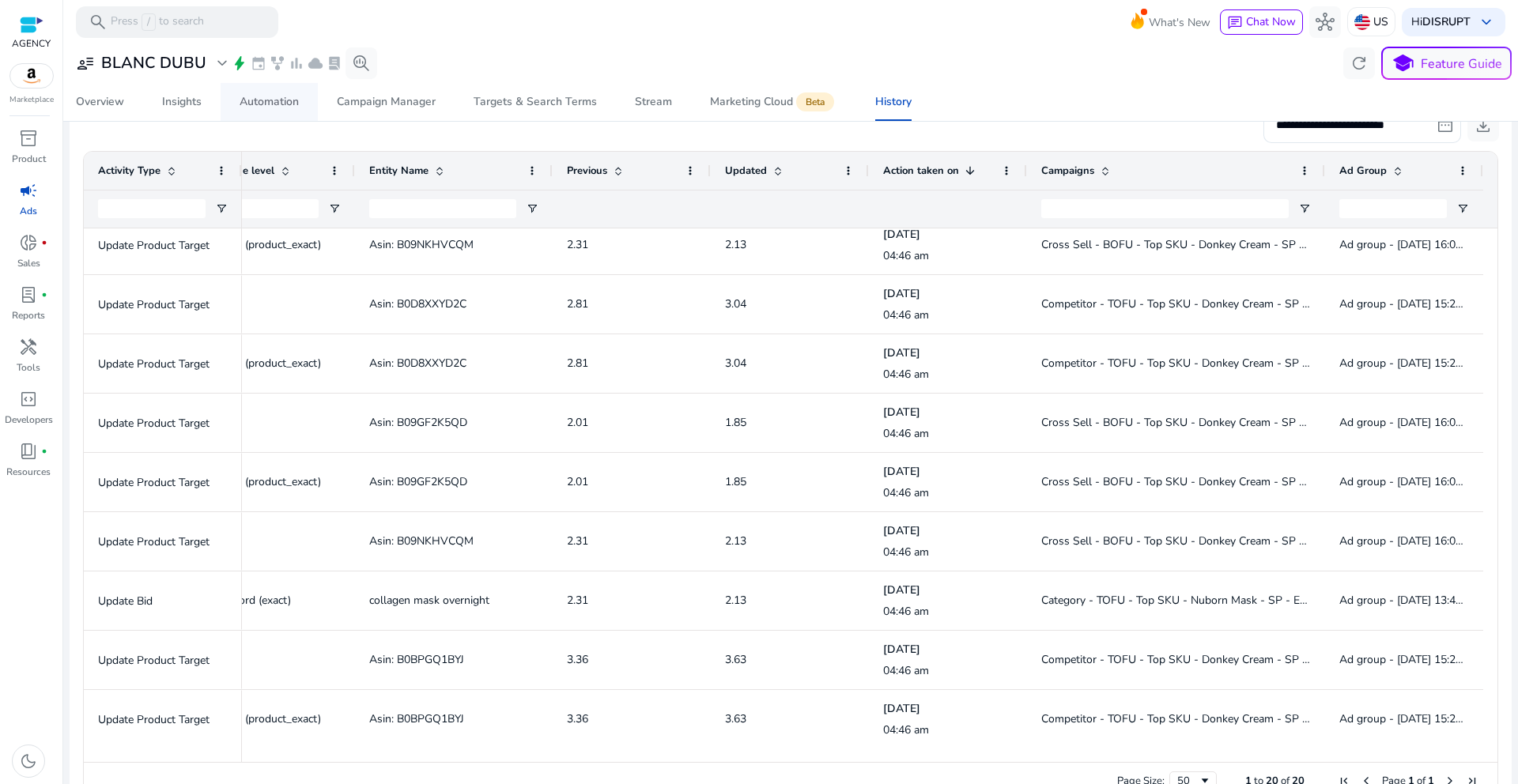
click at [287, 106] on div "Automation" at bounding box center [268, 102] width 59 height 11
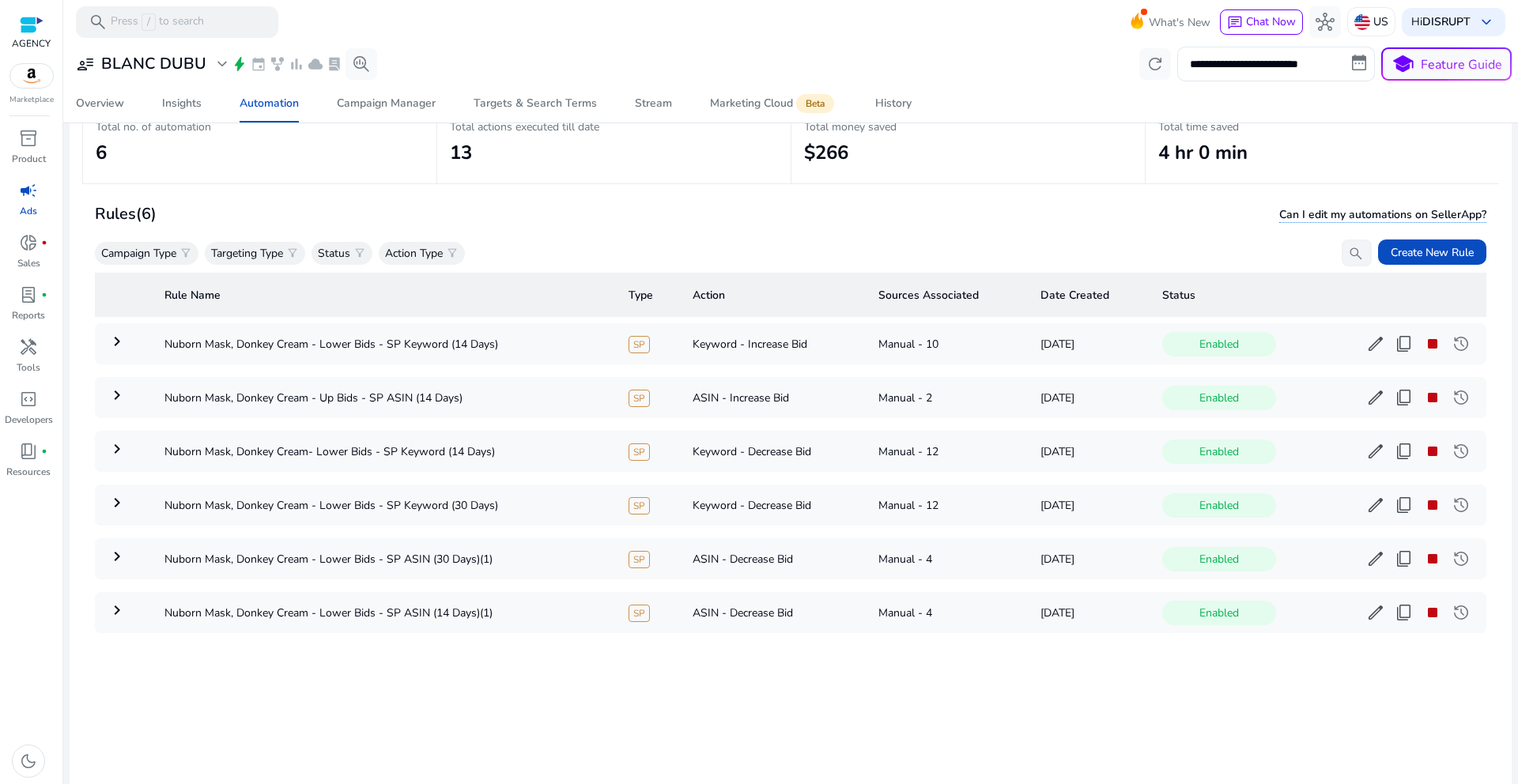
scroll to position [115, 0]
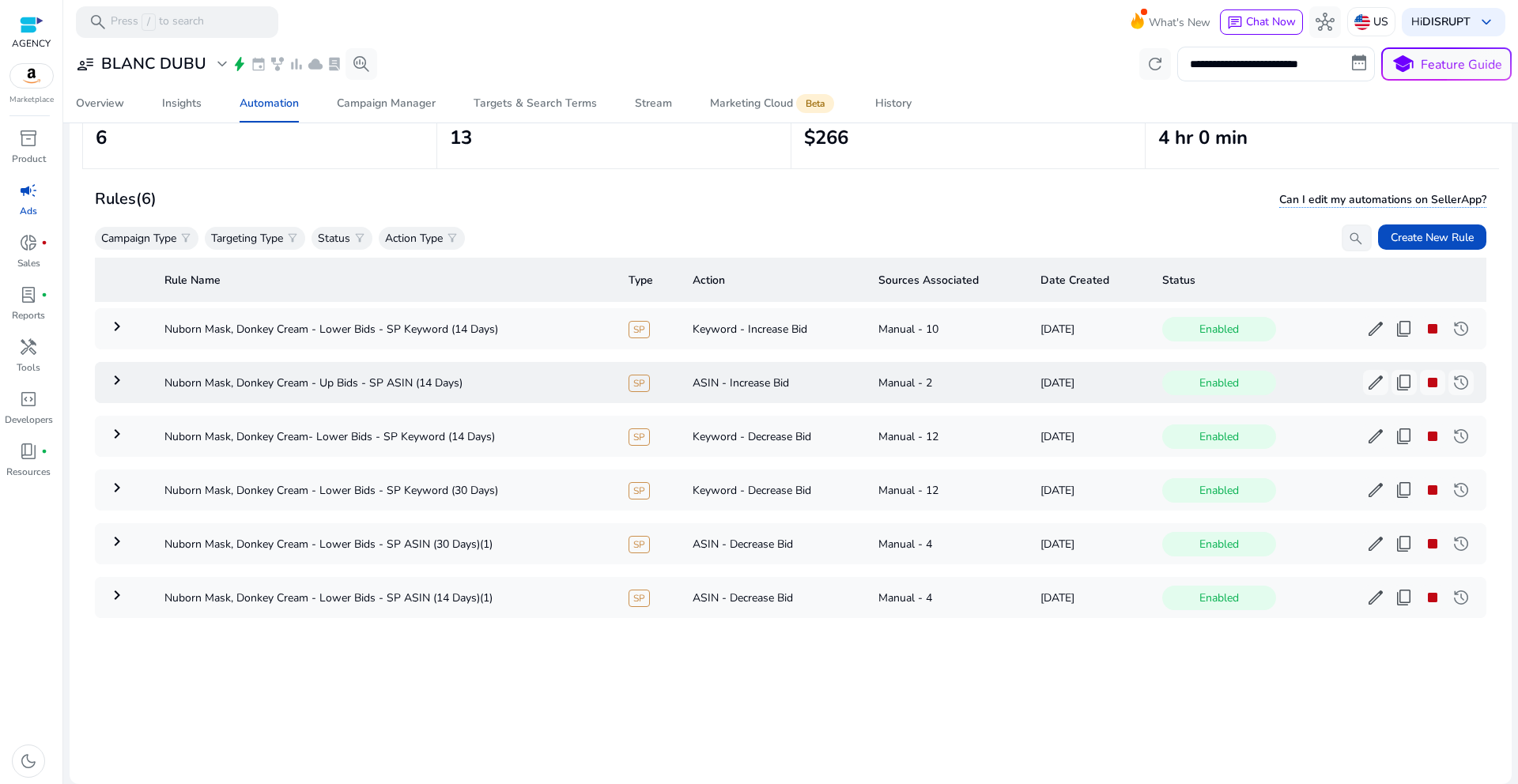
click at [122, 377] on mat-icon "keyboard_arrow_right" at bounding box center [117, 380] width 19 height 19
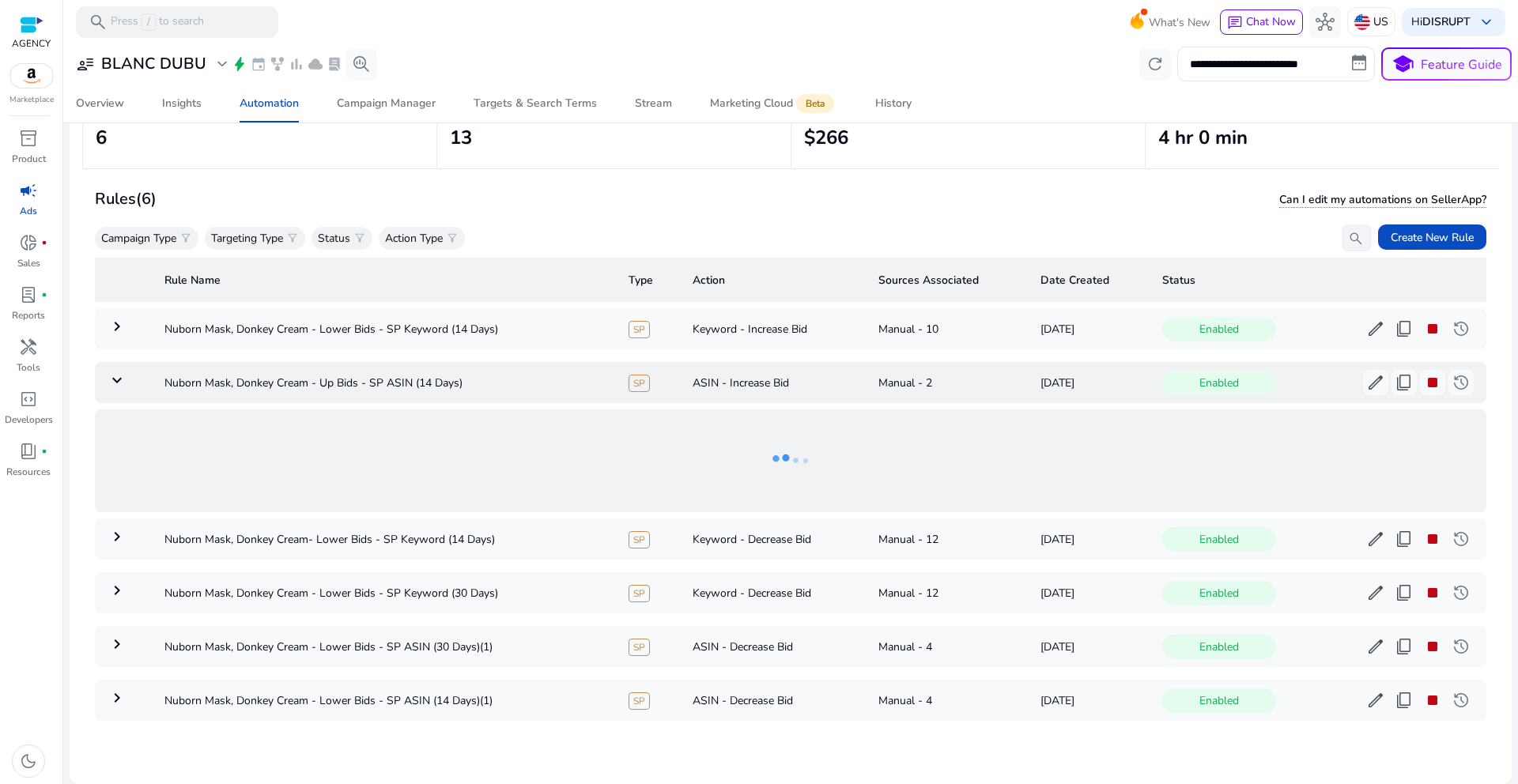
scroll to position [5, 0]
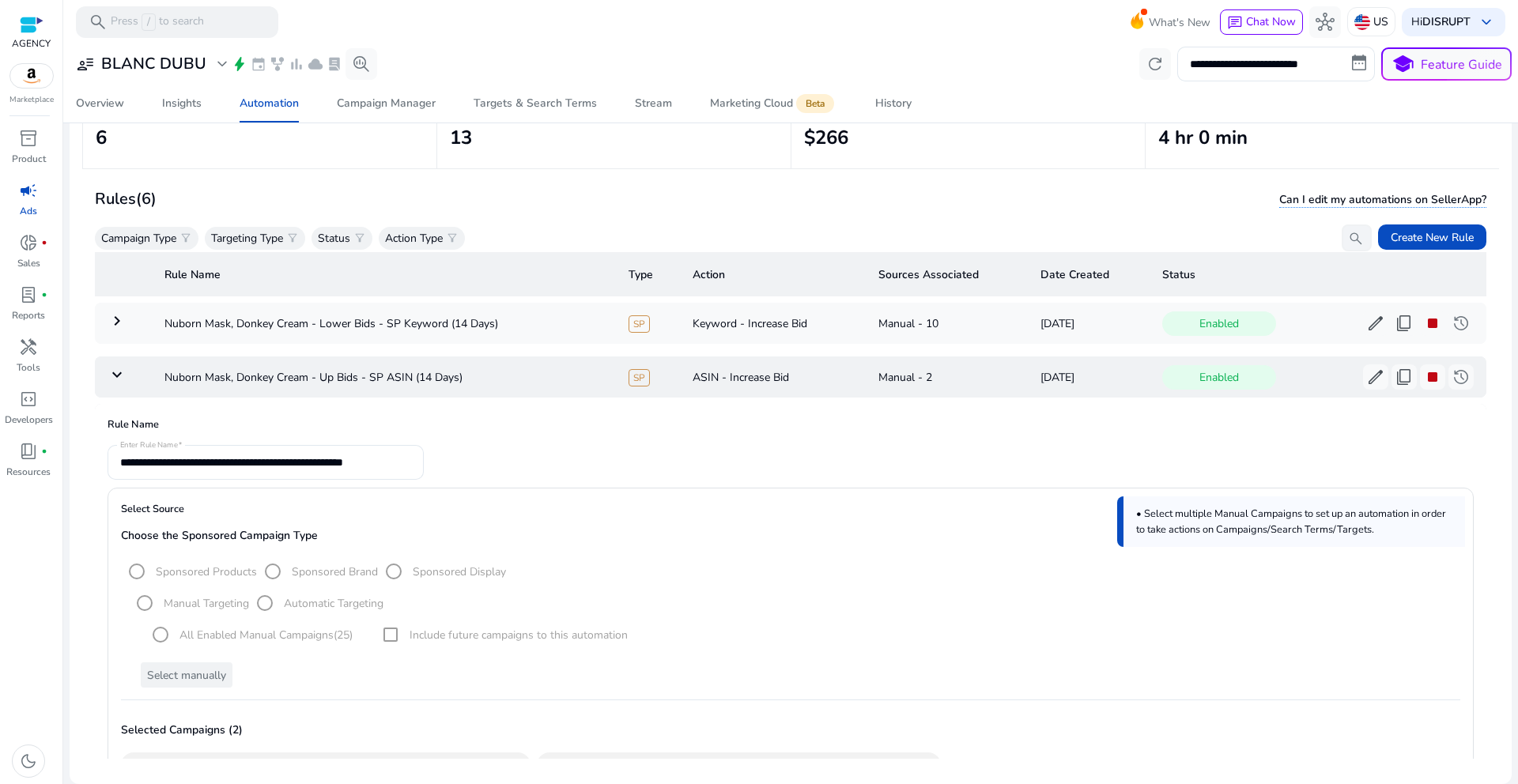
click at [122, 377] on mat-icon "keyboard_arrow_down" at bounding box center [117, 375] width 19 height 19
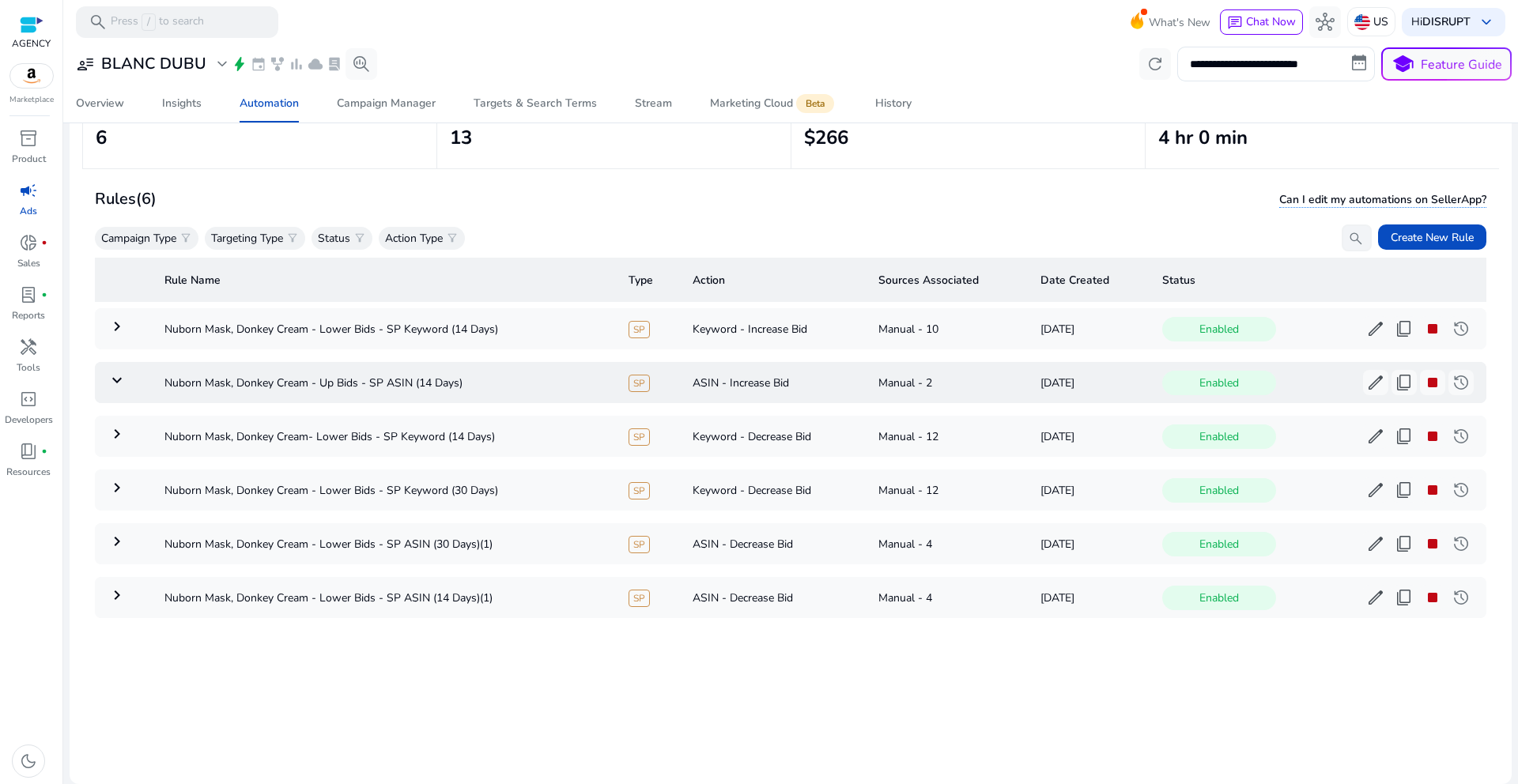
scroll to position [0, 0]
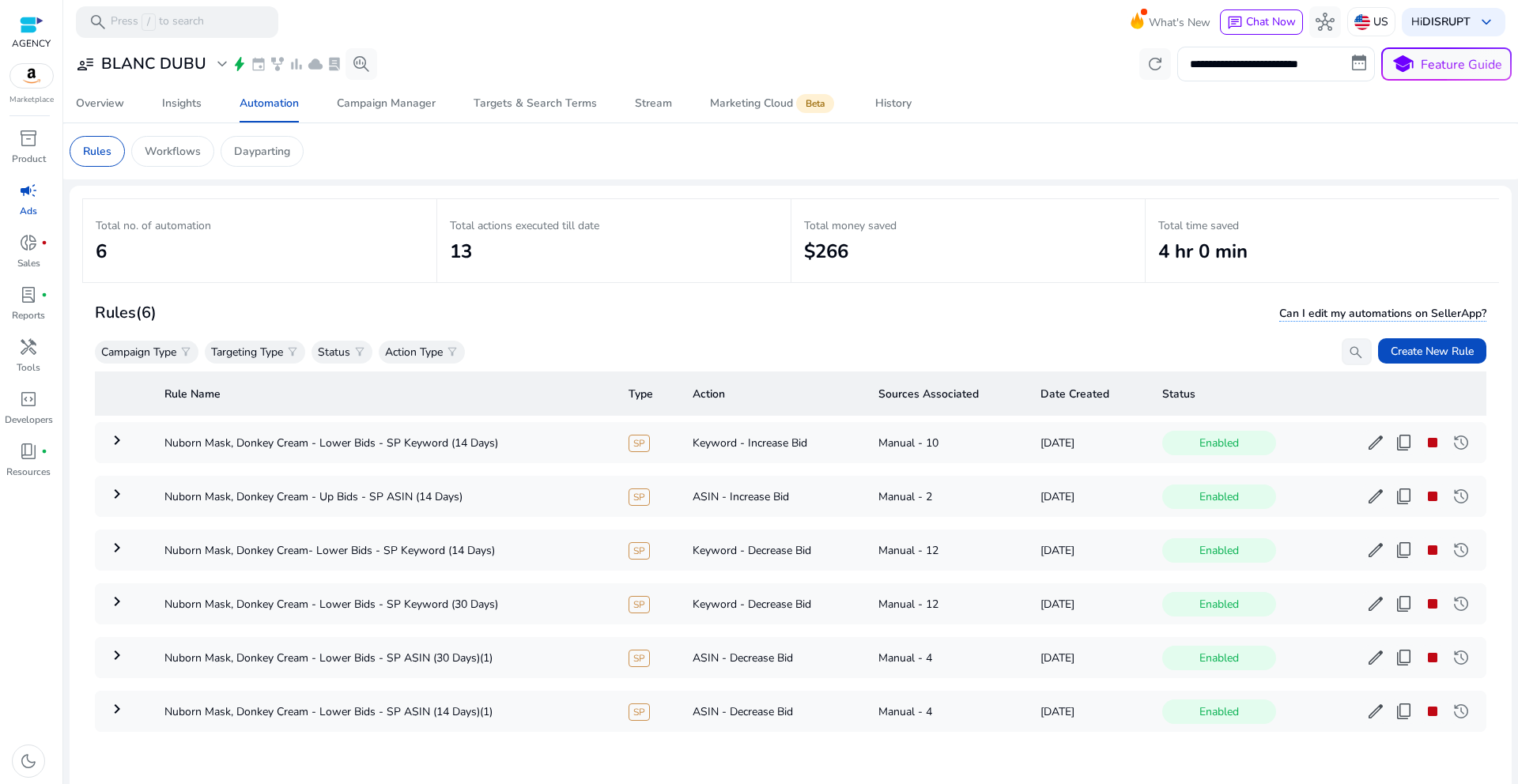
scroll to position [115, 0]
